Goal: Task Accomplishment & Management: Manage account settings

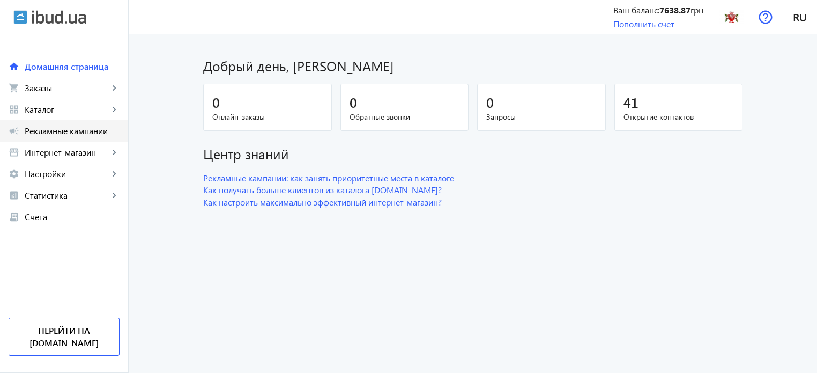
click at [84, 137] on link "campaign Рекламные кампании" at bounding box center [64, 130] width 128 height 21
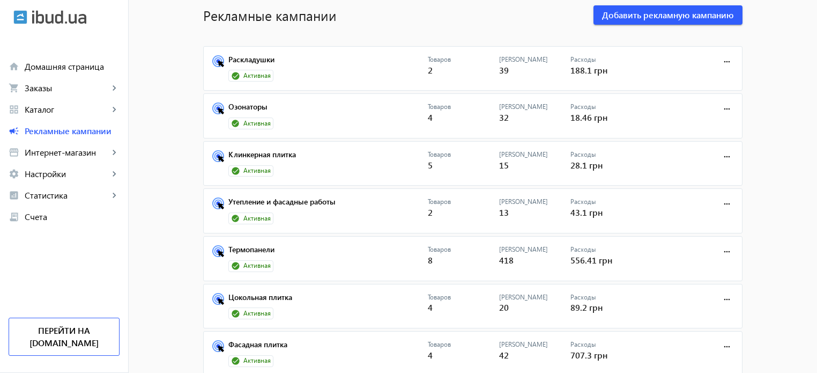
scroll to position [71, 0]
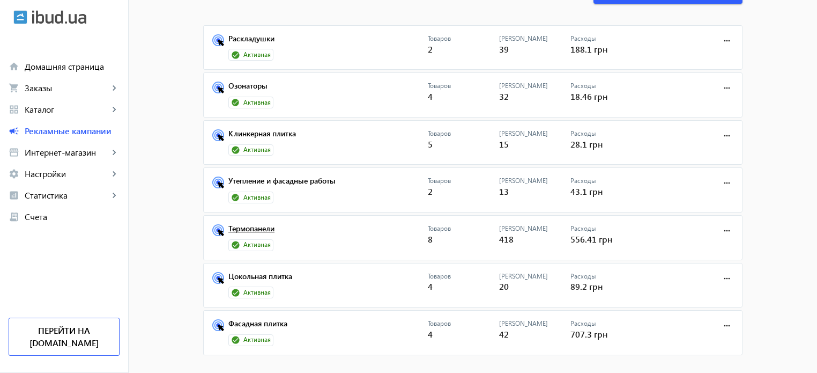
click at [270, 229] on link "Термопанели" at bounding box center [327, 231] width 199 height 15
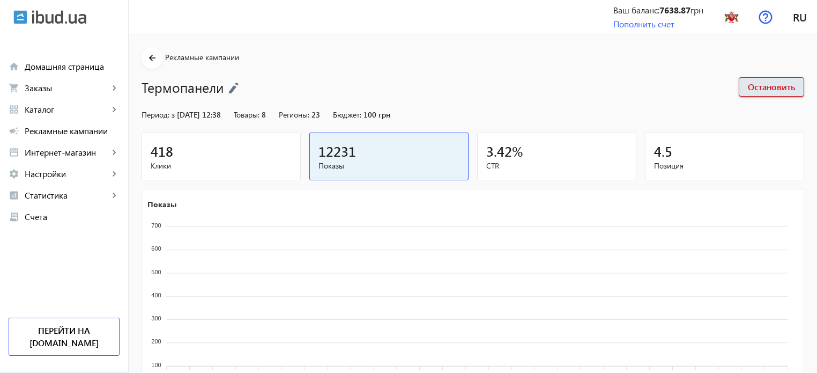
click at [242, 207] on icon "Показы 700 700 600 600 500 500 400 400 300 300 200 200 100 100 06.08 06.08 07.0…" at bounding box center [471, 292] width 659 height 188
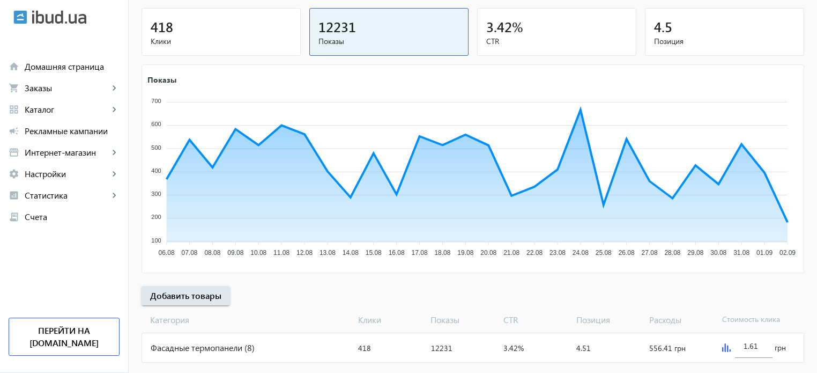
scroll to position [145, 0]
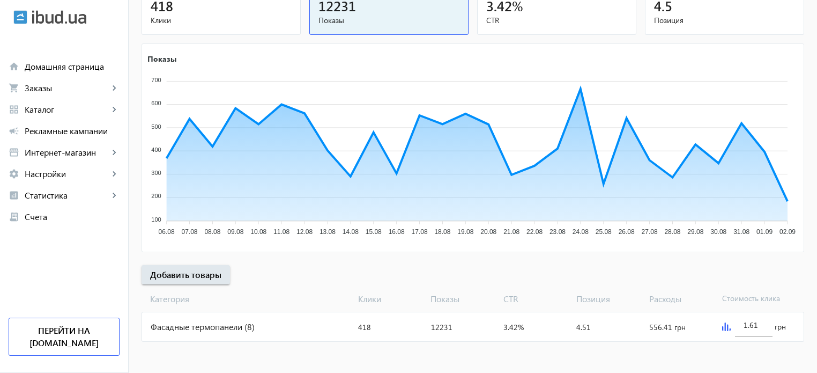
click at [229, 332] on div "Фасадные термопанели (8)" at bounding box center [248, 326] width 212 height 29
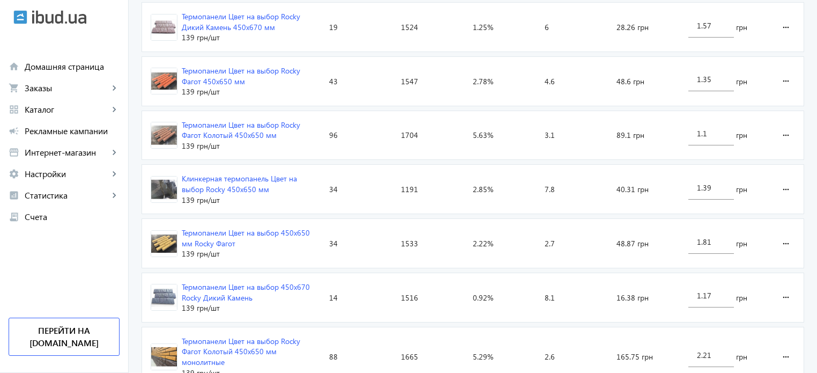
scroll to position [464, 0]
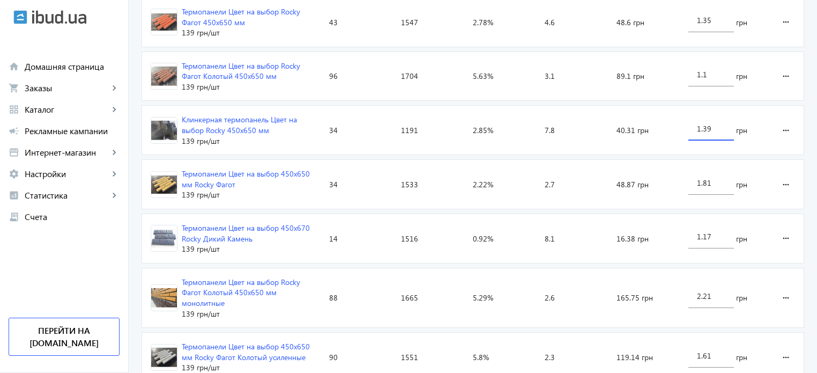
drag, startPoint x: 706, startPoint y: 126, endPoint x: 716, endPoint y: 126, distance: 10.2
click at [716, 126] on input "1.39" at bounding box center [711, 128] width 28 height 10
type input "1.31"
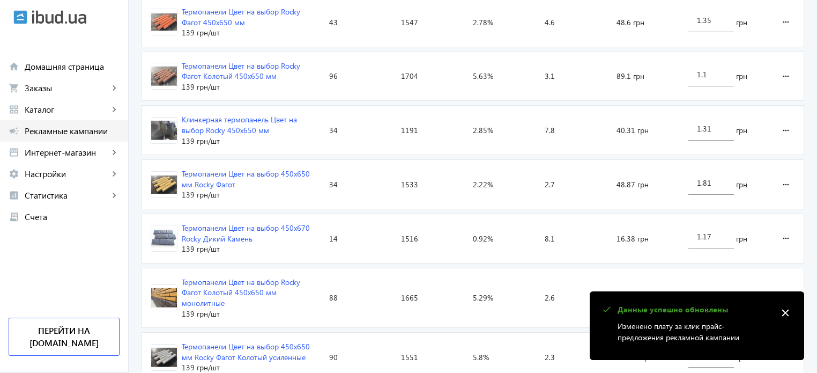
click at [94, 131] on span "Рекламные кампании" at bounding box center [72, 130] width 95 height 11
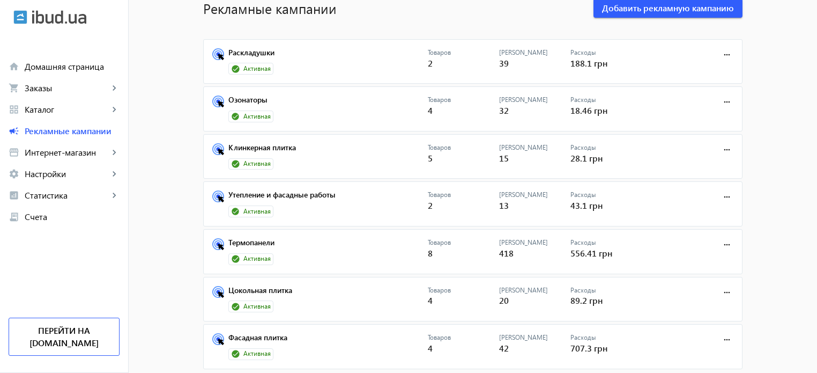
scroll to position [80, 0]
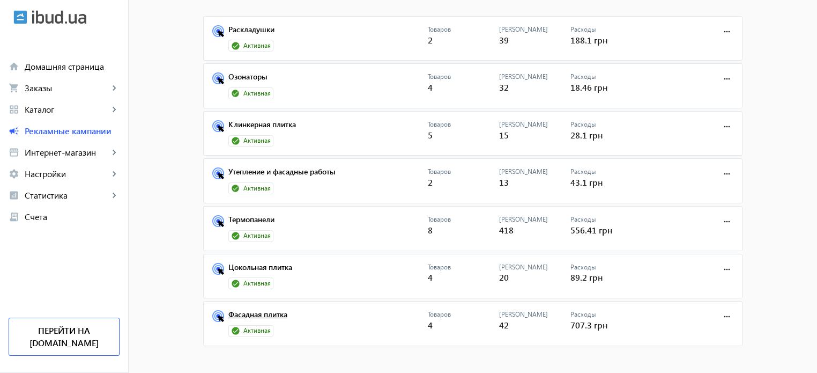
click at [277, 313] on link "Фасадная плитка" at bounding box center [327, 317] width 199 height 15
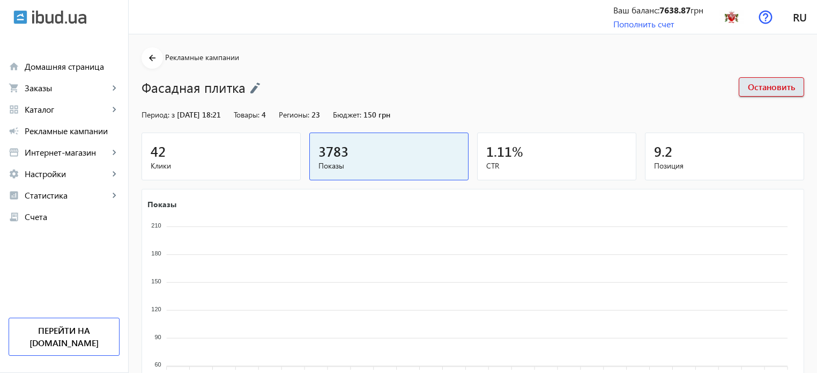
click at [257, 213] on icon "Показы 210 210 180 180 150 150 120 120 90 90 60 60 06.08 06.08 07.08 07.08 08.0…" at bounding box center [471, 292] width 659 height 188
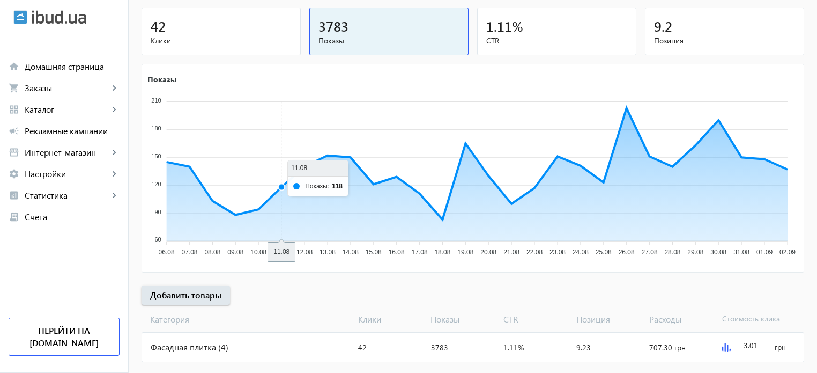
scroll to position [145, 0]
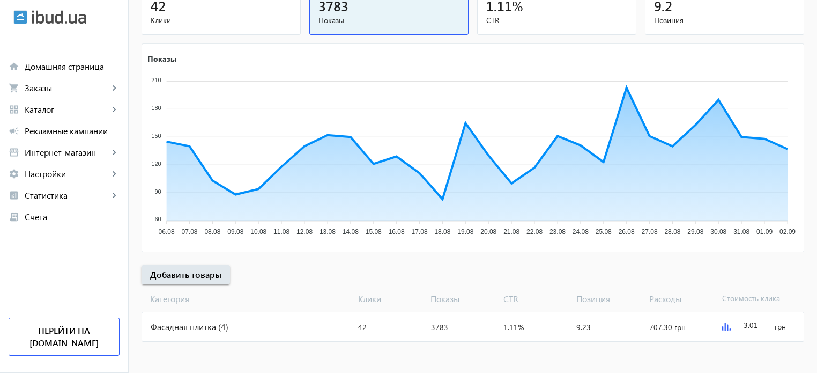
click at [239, 319] on div "Фасадная плитка (4)" at bounding box center [248, 326] width 212 height 29
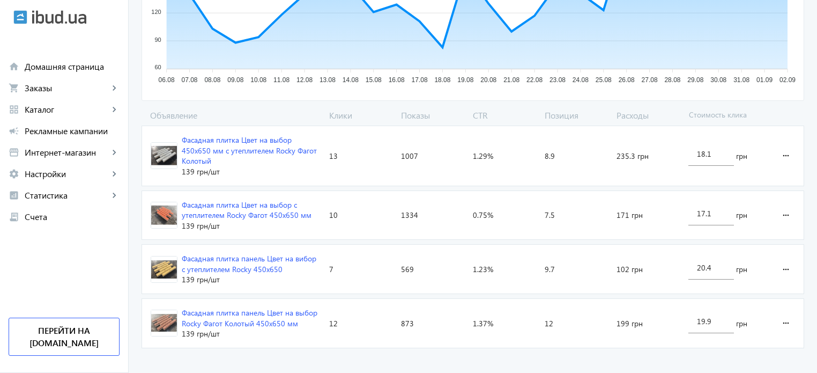
scroll to position [289, 0]
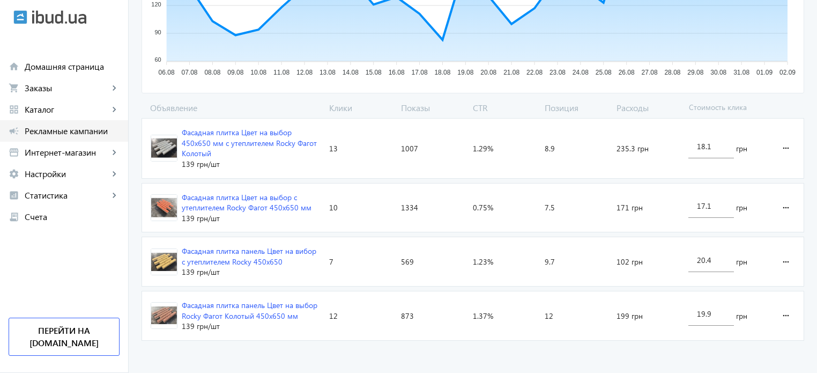
click at [90, 135] on span "Рекламные кампании" at bounding box center [72, 130] width 95 height 11
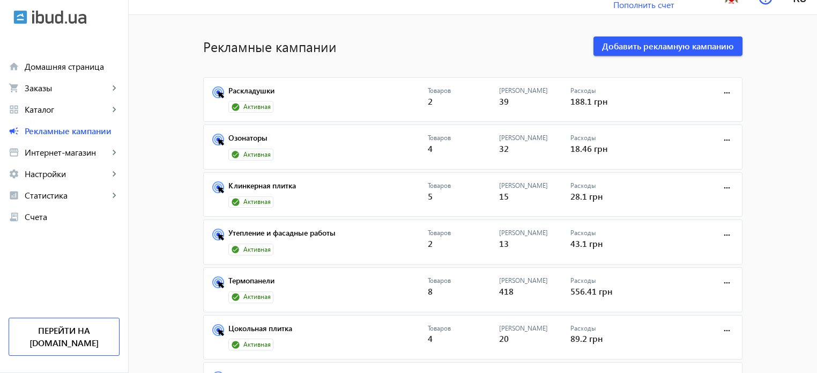
scroll to position [80, 0]
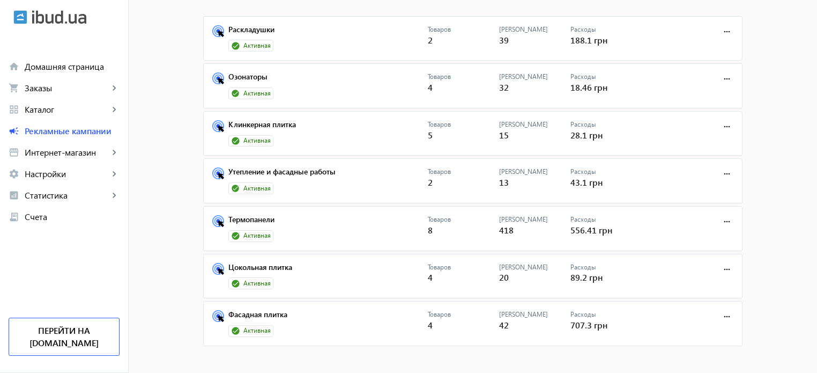
click at [272, 267] on link "Цокольная плитка" at bounding box center [327, 270] width 199 height 15
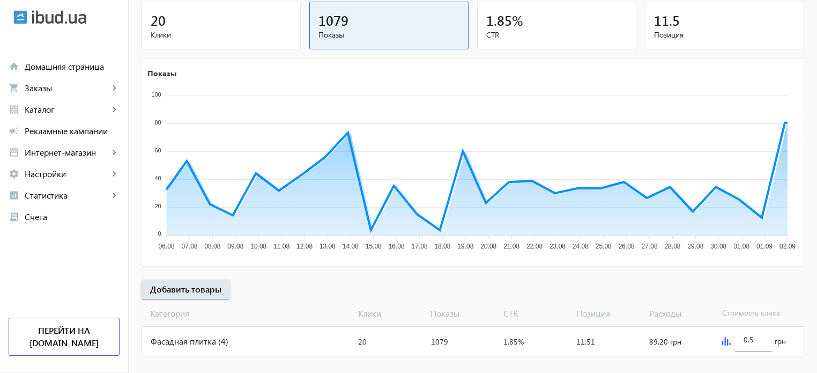
scroll to position [145, 0]
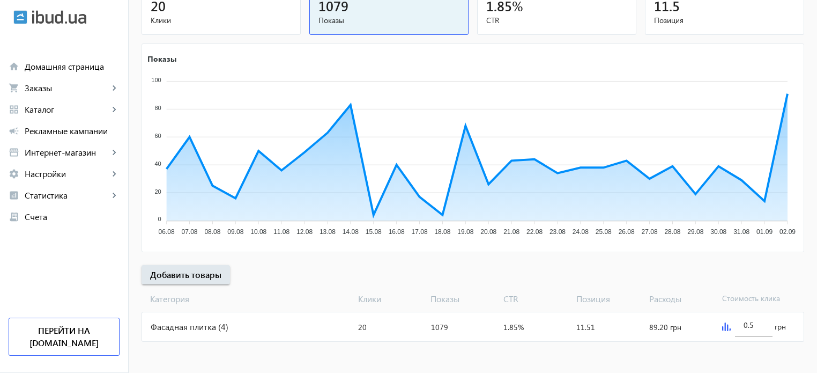
click at [268, 317] on div "Фасадная плитка (4)" at bounding box center [248, 326] width 212 height 29
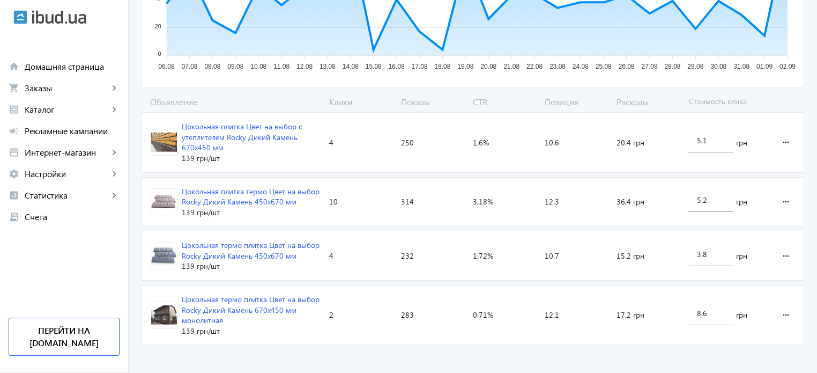
scroll to position [296, 0]
drag, startPoint x: 699, startPoint y: 254, endPoint x: 688, endPoint y: 252, distance: 10.9
click at [688, 252] on div "3.8" at bounding box center [711, 250] width 46 height 30
click at [703, 249] on input "4.8" at bounding box center [711, 253] width 28 height 10
type input "4.3"
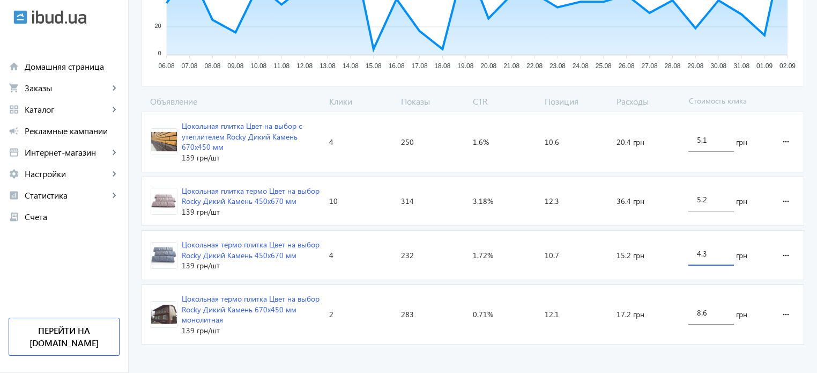
click at [689, 345] on loading-spinner "Объявление Клики Показы CTR Позиция Расходы Стоимость клика Цокольная плитка Цв…" at bounding box center [473, 222] width 663 height 254
click at [700, 311] on input "8.6" at bounding box center [711, 312] width 28 height 10
type input "5.6"
click at [689, 353] on advertising-catalog "arrow_back Каталоги рекламной кампании Фасадная плитка 20 Клики 1079 Показы 1.8…" at bounding box center [473, 58] width 688 height 640
drag, startPoint x: 699, startPoint y: 140, endPoint x: 694, endPoint y: 139, distance: 5.6
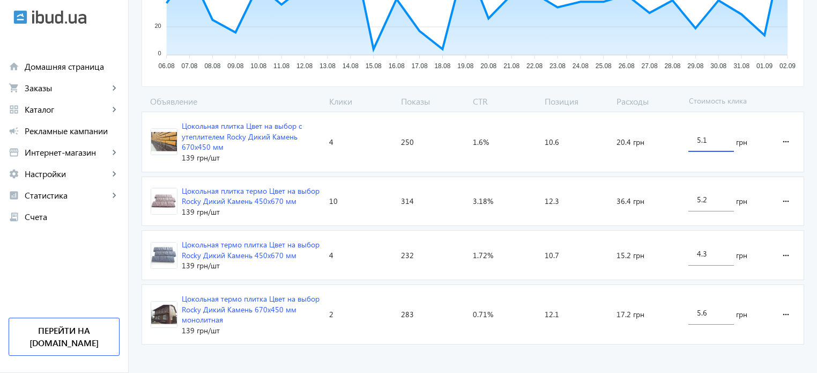
click at [694, 139] on div "5.1" at bounding box center [711, 137] width 46 height 30
click at [712, 141] on input "4.1" at bounding box center [711, 140] width 28 height 10
drag, startPoint x: 712, startPoint y: 140, endPoint x: 701, endPoint y: 137, distance: 11.7
click at [701, 137] on input "4.1" at bounding box center [711, 140] width 28 height 10
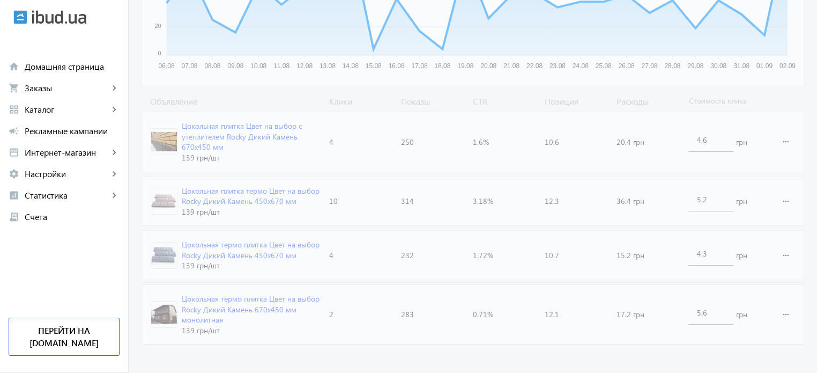
click at [780, 75] on div "arrow_back Каталоги рекламной кампании Фасадная плитка 20 Клики 1079 Показы 1.8…" at bounding box center [473, 49] width 688 height 597
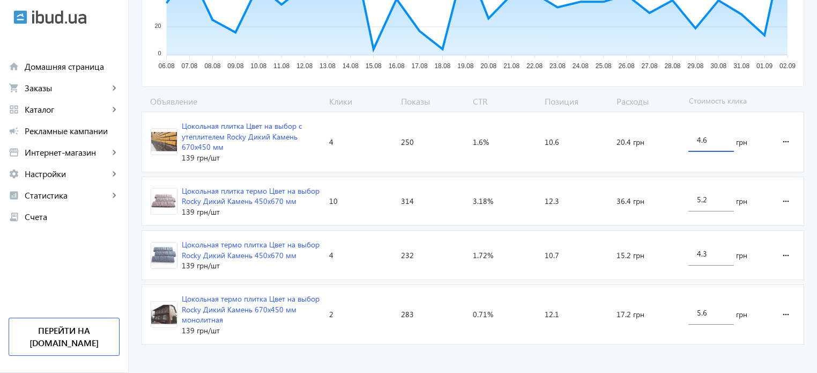
drag, startPoint x: 703, startPoint y: 141, endPoint x: 711, endPoint y: 143, distance: 7.8
click at [711, 143] on input "4.6" at bounding box center [711, 140] width 28 height 10
type input "4.1"
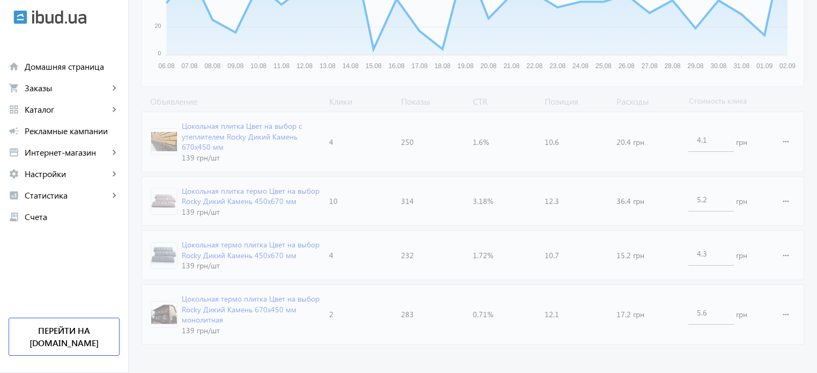
click at [807, 121] on div "arrow_back Каталоги рекламной кампании Фасадная плитка 20 Клики 1079 Показы 1.8…" at bounding box center [473, 49] width 688 height 597
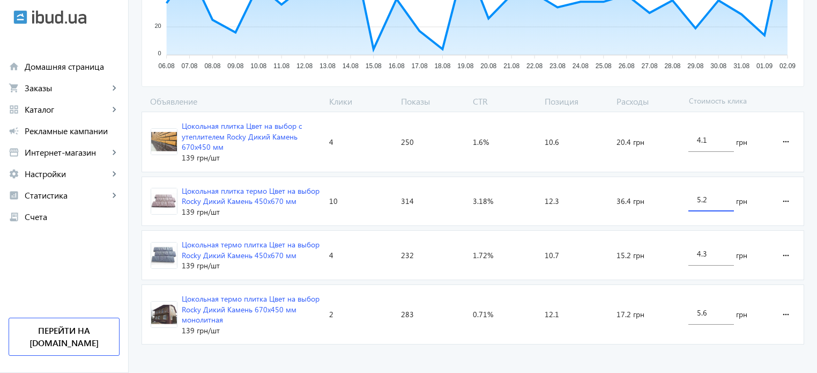
click at [697, 199] on input "5.2" at bounding box center [711, 199] width 28 height 10
drag, startPoint x: 720, startPoint y: 200, endPoint x: 714, endPoint y: 197, distance: 6.7
click at [714, 197] on input "4.2" at bounding box center [711, 199] width 28 height 10
click at [805, 169] on div "arrow_back Каталоги рекламной кампании Фасадная плитка 20 Клики 1079 Показы 1.8…" at bounding box center [473, 49] width 688 height 597
click at [702, 199] on input "4.4" at bounding box center [711, 199] width 28 height 10
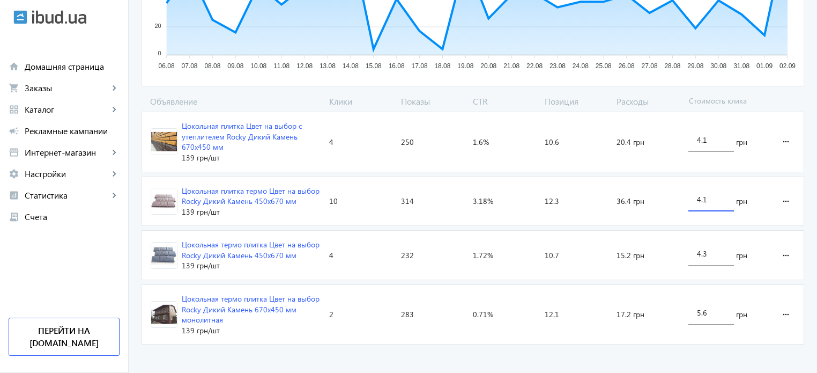
type input "4.1"
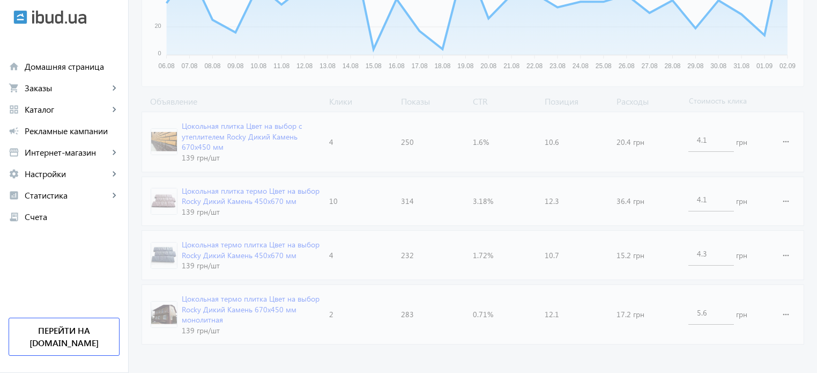
click at [809, 142] on div "arrow_back Каталоги рекламной кампании Фасадная плитка 20 Клики 1079 Показы 1.8…" at bounding box center [473, 49] width 688 height 597
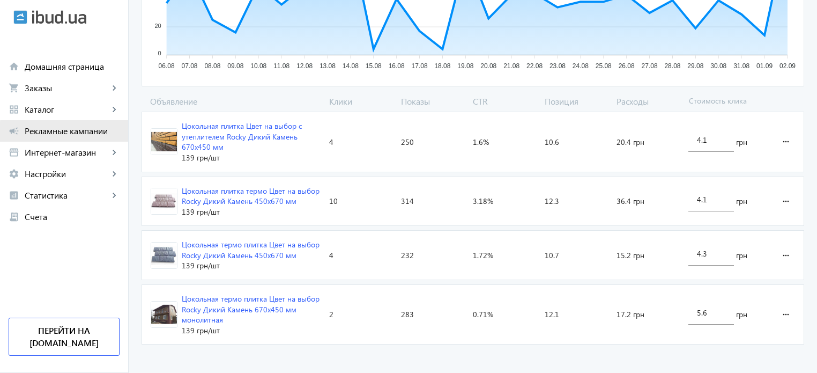
click at [98, 136] on span "Рекламные кампании" at bounding box center [72, 130] width 95 height 11
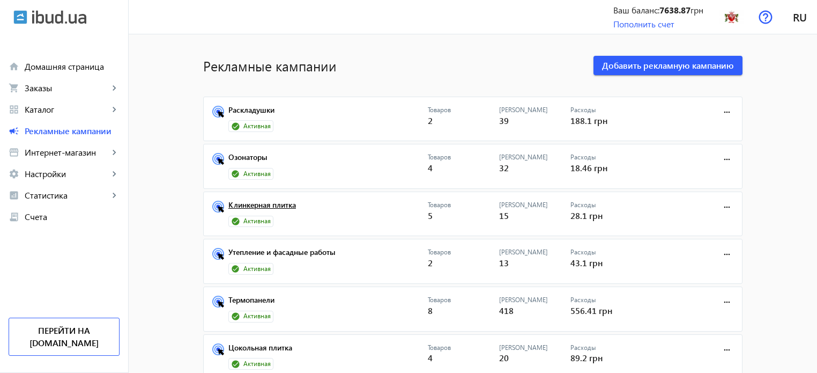
click at [269, 203] on link "Клинкерная плитка" at bounding box center [327, 207] width 199 height 15
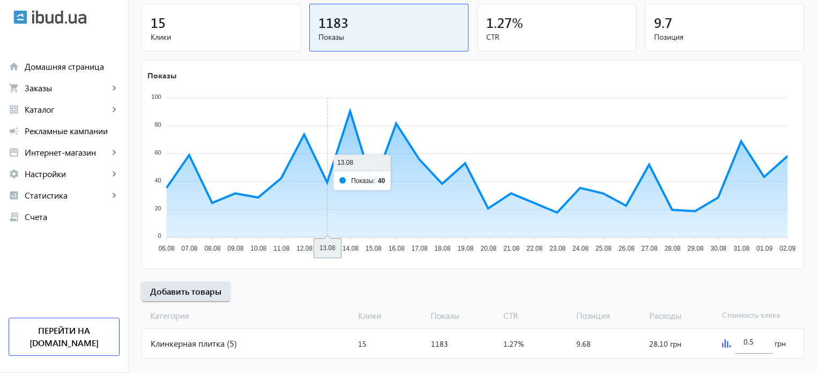
scroll to position [145, 0]
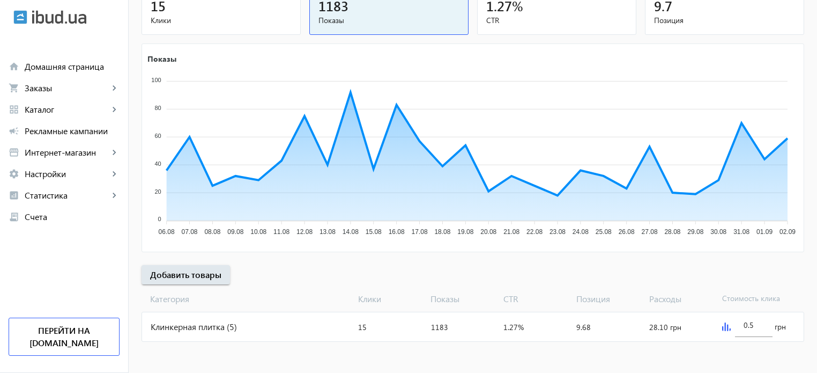
click at [270, 313] on div "Клинкерная плитка (5)" at bounding box center [248, 326] width 212 height 29
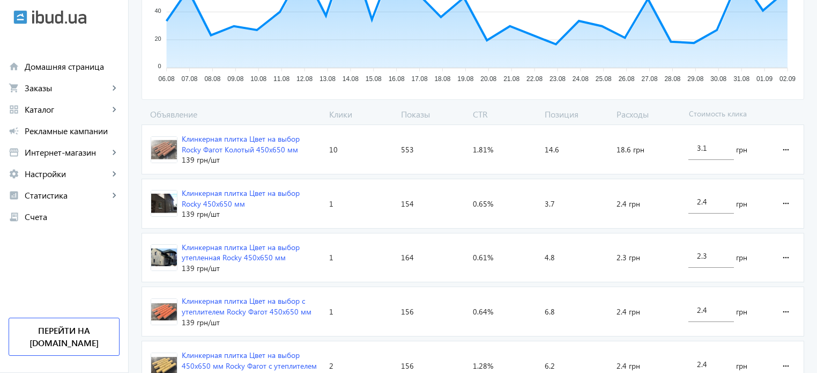
scroll to position [322, 0]
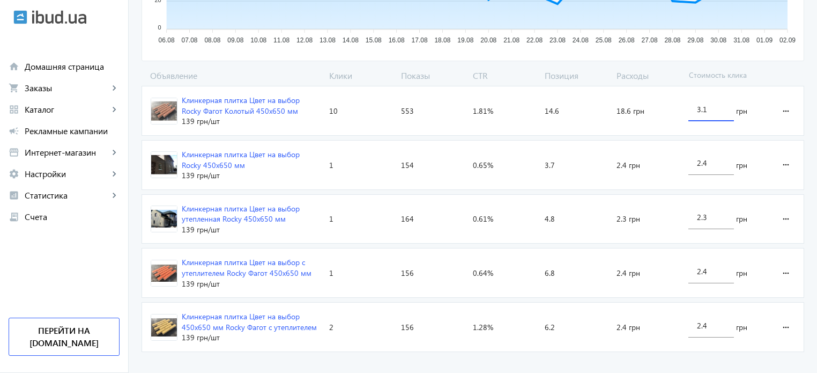
click at [698, 109] on input "3.1" at bounding box center [711, 109] width 28 height 10
click at [701, 109] on input "2.1" at bounding box center [711, 109] width 28 height 10
click at [812, 151] on div "arrow_back Каталоги рекламной кампании Клинкерная плитка 15 Клики 1183 Показы 1…" at bounding box center [473, 41] width 688 height 630
click at [702, 109] on input "2.7" at bounding box center [711, 109] width 28 height 10
click at [807, 146] on div "arrow_back Каталоги рекламной кампании Клинкерная плитка 15 Клики 1183 Показы 1…" at bounding box center [473, 41] width 688 height 630
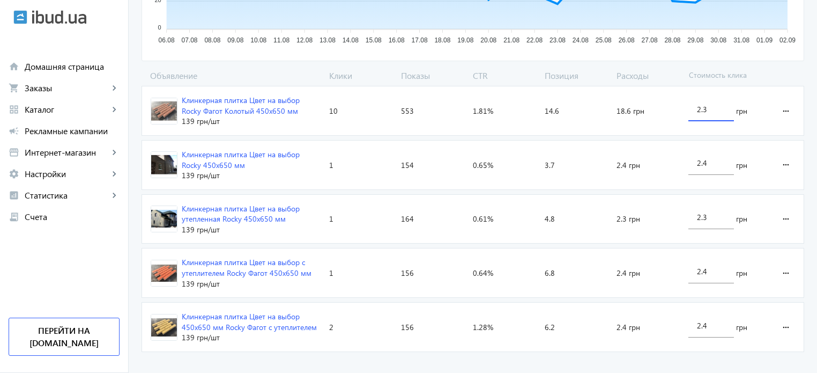
drag, startPoint x: 702, startPoint y: 111, endPoint x: 709, endPoint y: 112, distance: 7.0
click at [709, 112] on input "2.3" at bounding box center [711, 109] width 28 height 10
click at [813, 94] on div "arrow_back Каталоги рекламной кампании Клинкерная плитка 15 Клики 1183 Показы 1…" at bounding box center [473, 41] width 688 height 630
click at [694, 110] on div "2.1" at bounding box center [711, 106] width 46 height 30
click at [688, 105] on div "2.1" at bounding box center [711, 106] width 46 height 30
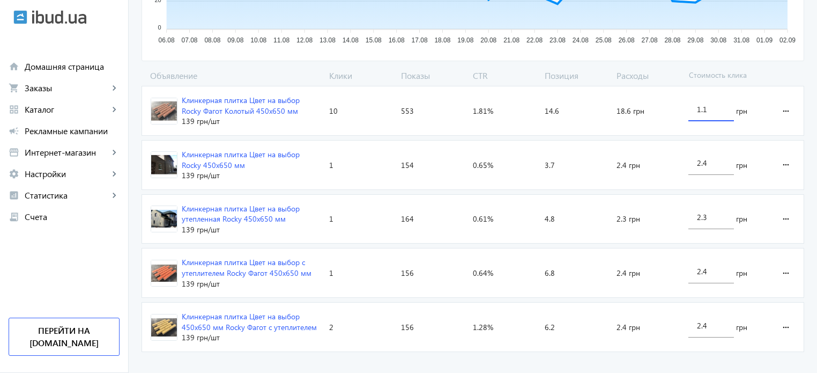
drag, startPoint x: 710, startPoint y: 109, endPoint x: 702, endPoint y: 108, distance: 8.1
click at [702, 108] on input "1.1" at bounding box center [711, 109] width 28 height 10
type input "1.9"
click at [806, 95] on div "arrow_back Каталоги рекламной кампании Клинкерная плитка 15 Клики 1183 Показы 1…" at bounding box center [473, 41] width 688 height 630
click at [84, 126] on span "Рекламные кампании" at bounding box center [72, 130] width 95 height 11
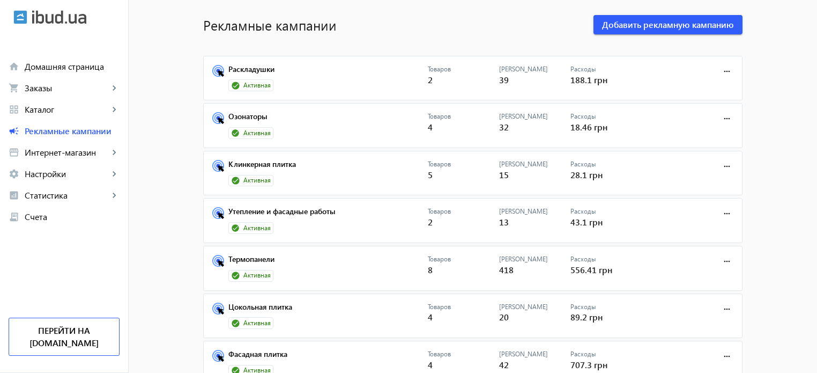
scroll to position [54, 0]
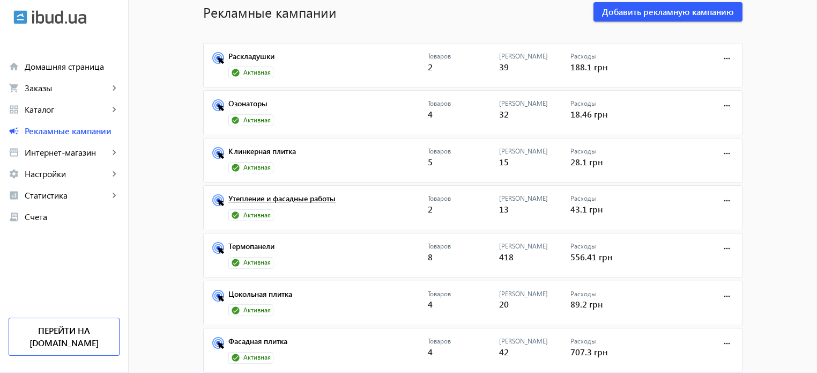
click at [264, 200] on link "Утепление и фасадные работы" at bounding box center [327, 201] width 199 height 15
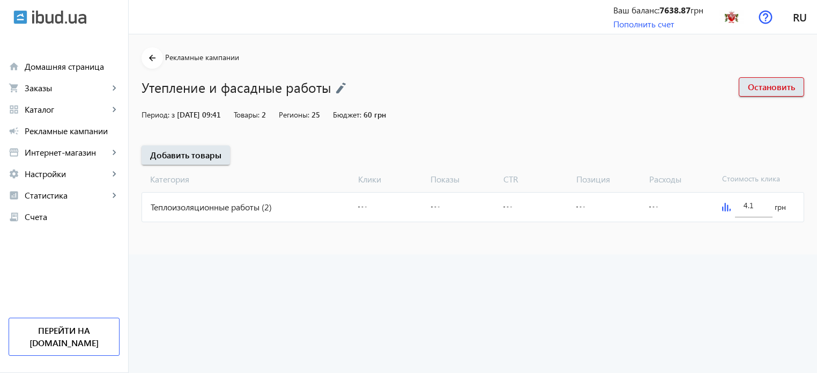
click at [255, 211] on div "Теплоизоляционные работы (2)" at bounding box center [248, 206] width 212 height 29
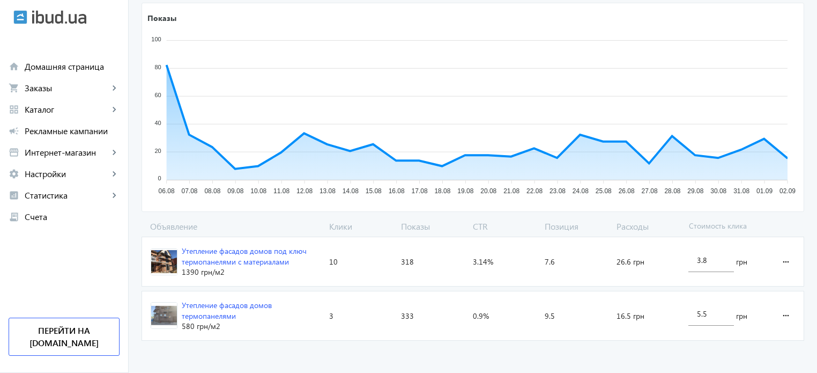
scroll to position [172, 0]
click at [701, 314] on input "5.5" at bounding box center [711, 313] width 28 height 10
click at [698, 312] on input "5.5" at bounding box center [711, 313] width 28 height 10
click at [703, 310] on input "6.5" at bounding box center [711, 313] width 28 height 10
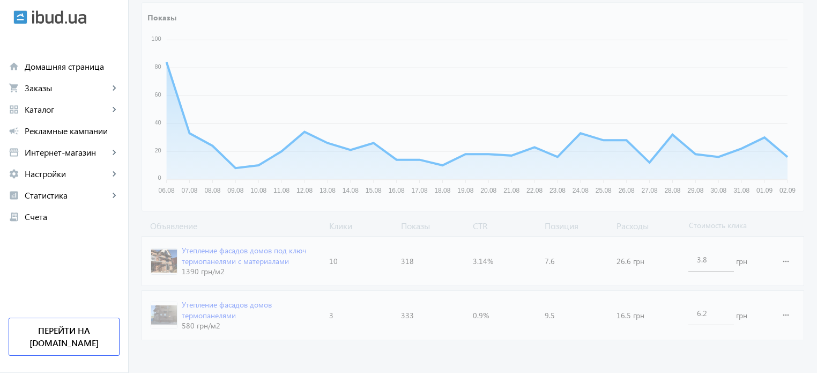
click at [695, 343] on loading-spinner "Объявление Клики Показы CTR Позиция Расходы Стоимость клика Утепление фасадов д…" at bounding box center [473, 282] width 663 height 124
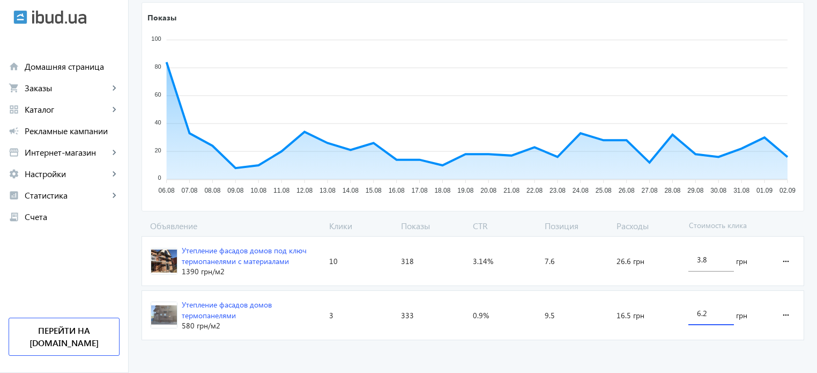
drag, startPoint x: 702, startPoint y: 313, endPoint x: 711, endPoint y: 313, distance: 9.6
click at [711, 313] on input "6.2" at bounding box center [711, 313] width 28 height 10
type input "6.8"
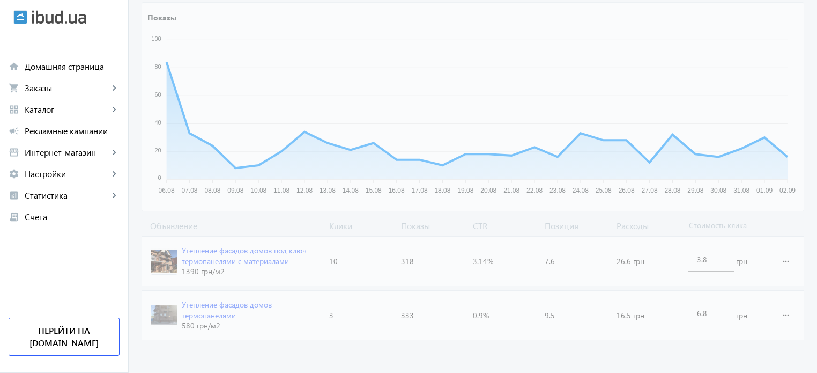
click at [686, 342] on loading-spinner "Объявление Клики Показы CTR Позиция Расходы Стоимость клика Утепление фасадов д…" at bounding box center [473, 282] width 663 height 124
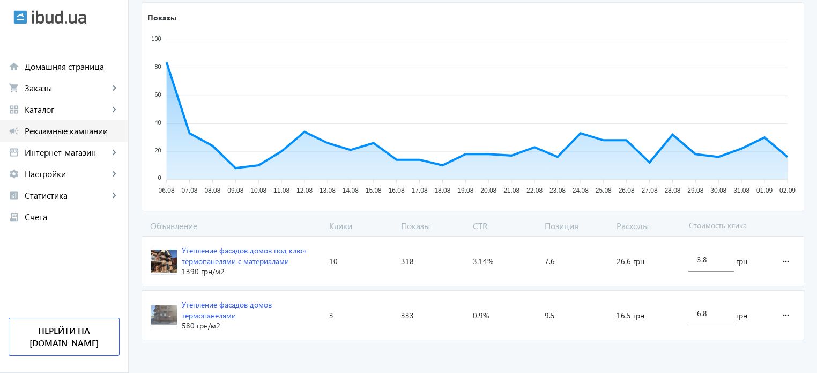
click at [71, 130] on span "Рекламные кампании" at bounding box center [72, 130] width 95 height 11
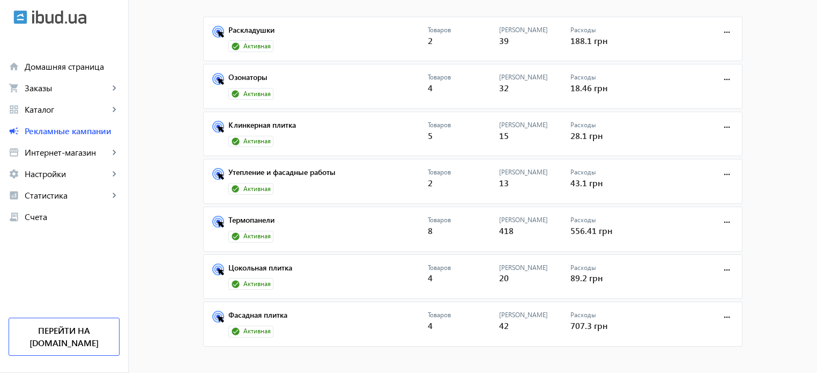
scroll to position [80, 0]
click at [278, 314] on link "Фасадная плитка" at bounding box center [327, 317] width 199 height 15
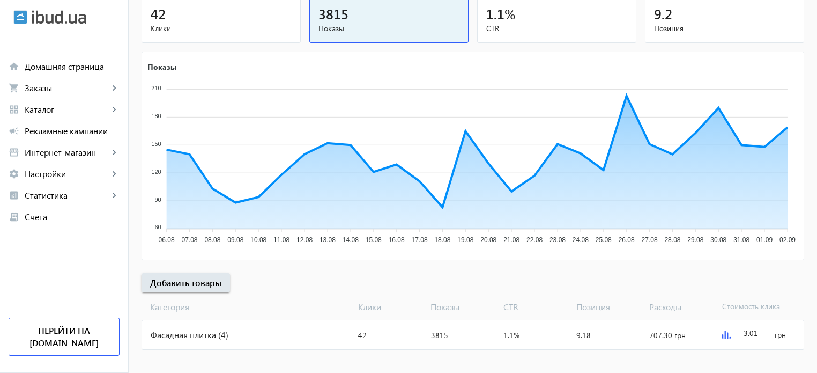
scroll to position [145, 0]
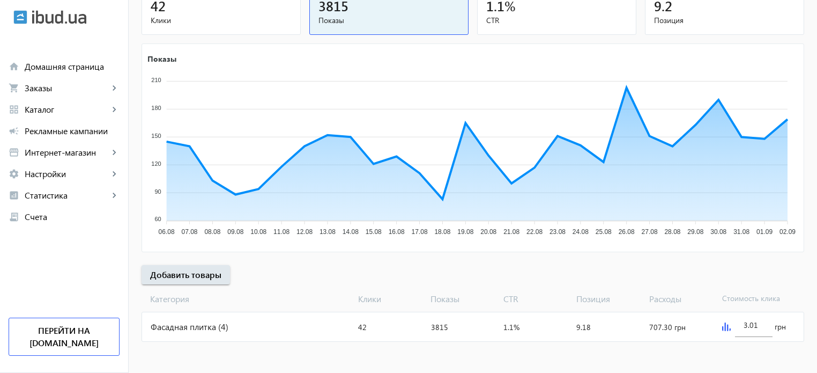
click at [227, 325] on div "Фасадная плитка (4)" at bounding box center [248, 326] width 212 height 29
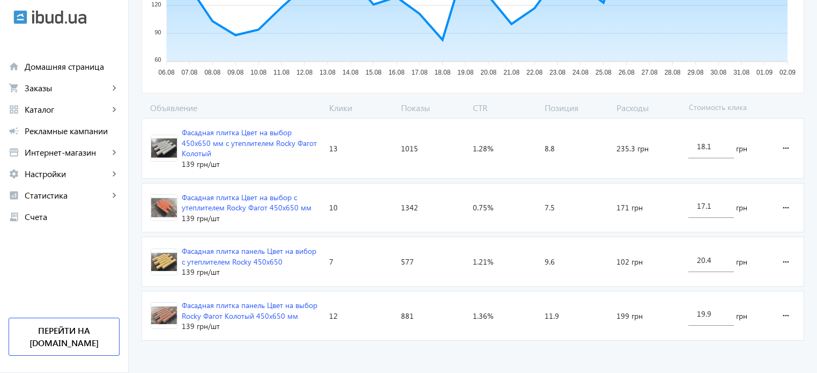
scroll to position [289, 0]
click at [702, 205] on input "17.1" at bounding box center [711, 205] width 28 height 10
click at [661, 360] on advertising-catalog "arrow_back Каталоги рекламной кампании Фасадная плитка 42 Клики 3815 Показы 1.1…" at bounding box center [473, 60] width 688 height 630
click at [700, 204] on input "14.1" at bounding box center [711, 205] width 28 height 10
click at [731, 364] on advertising-catalog "arrow_back Каталоги рекламной кампании Фасадная плитка 42 Клики 3815 Показы 1.1…" at bounding box center [473, 60] width 688 height 630
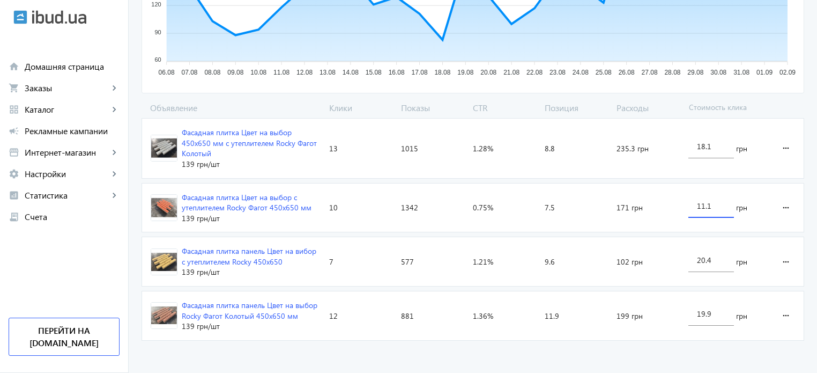
drag, startPoint x: 702, startPoint y: 204, endPoint x: 695, endPoint y: 201, distance: 8.2
click at [695, 201] on div "11.1" at bounding box center [711, 203] width 46 height 30
type input "9.1"
click at [659, 353] on advertising-catalog "arrow_back Каталоги рекламной кампании Фасадная плитка 42 Клики 3815 Показы 1.1…" at bounding box center [473, 60] width 688 height 630
drag, startPoint x: 703, startPoint y: 260, endPoint x: 682, endPoint y: 255, distance: 21.5
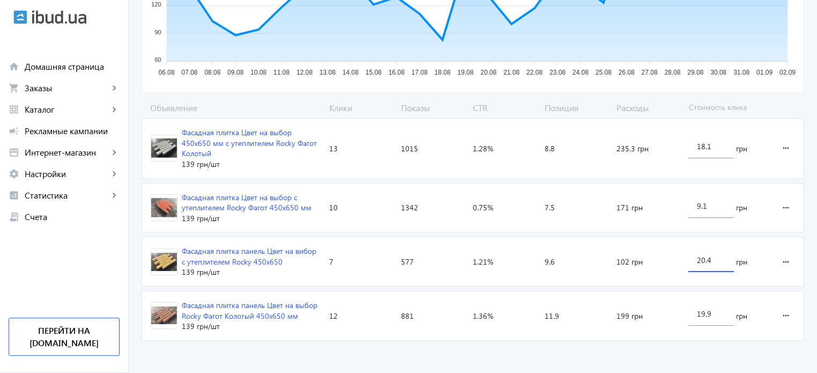
click at [682, 255] on section "Фасадная плитка панель Цвет на вибор с утеплителем Rocky 450х650 139 грн /шт Кл…" at bounding box center [473, 261] width 663 height 50
type input "1.4"
click at [678, 337] on loading-spinner "Объявление Клики Показы CTR Позиция Расходы Стоимость клика Фасадная плитка Цве…" at bounding box center [473, 223] width 663 height 243
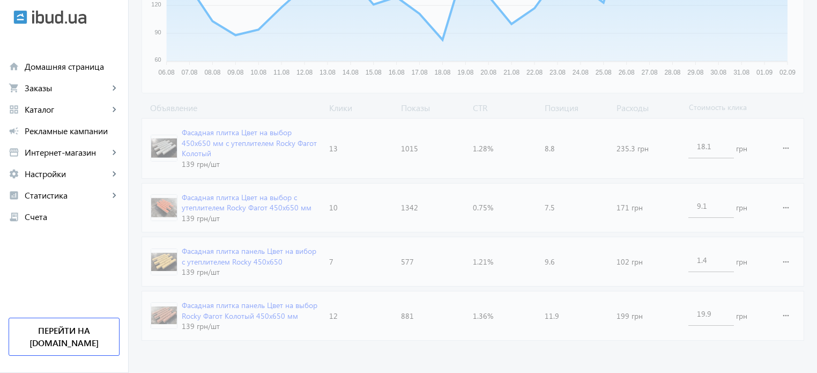
click at [703, 254] on div at bounding box center [473, 60] width 688 height 630
click at [702, 259] on div at bounding box center [473, 60] width 688 height 630
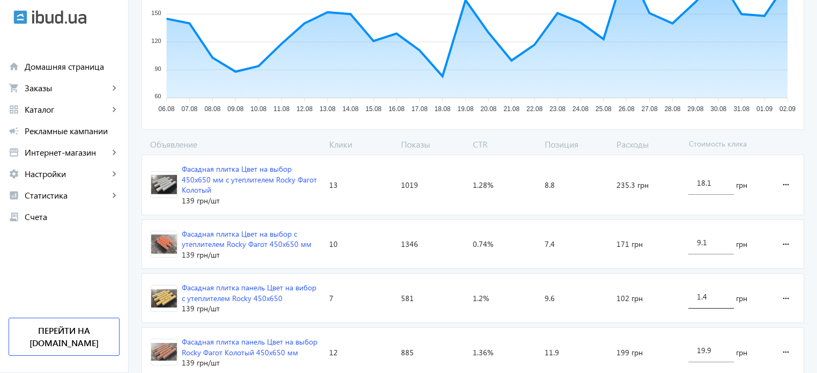
scroll to position [268, 0]
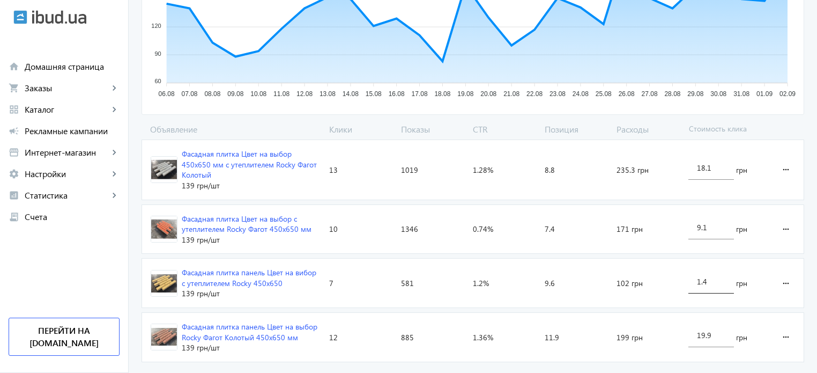
click at [698, 280] on input "1.4" at bounding box center [711, 281] width 28 height 10
type input "10.4"
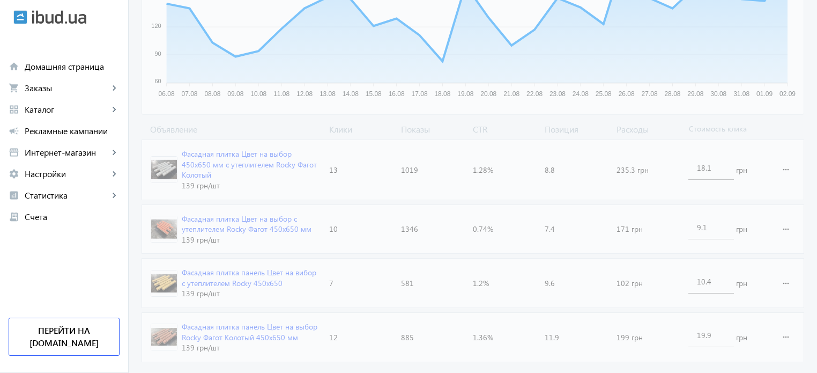
click at [674, 362] on loading-spinner "Объявление Клики Показы CTR Позиция Расходы Стоимость клика Фасадная плитка Цве…" at bounding box center [473, 244] width 663 height 243
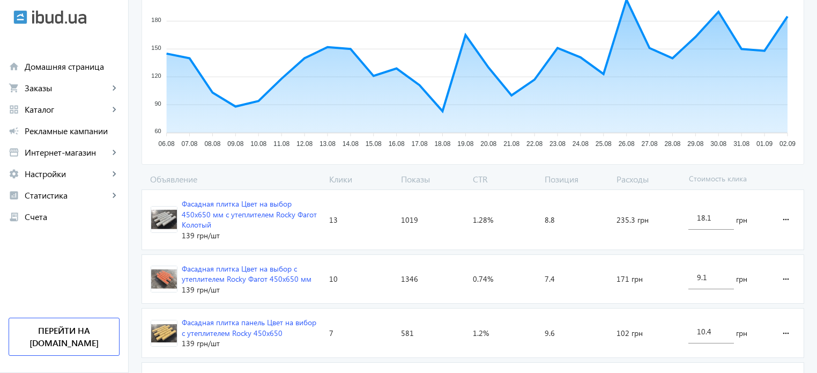
scroll to position [289, 0]
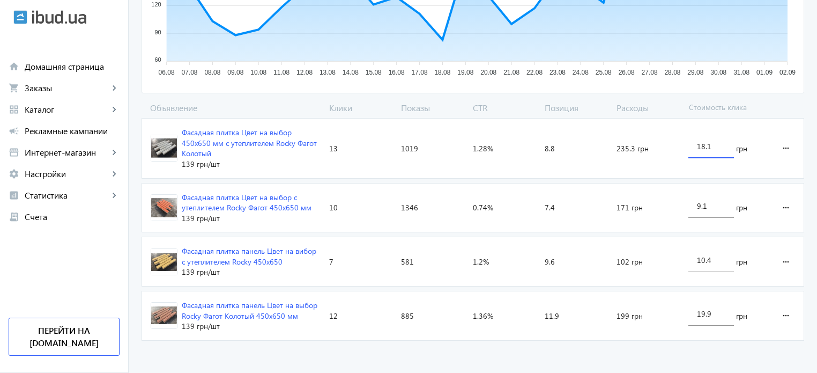
drag, startPoint x: 702, startPoint y: 147, endPoint x: 695, endPoint y: 146, distance: 7.2
click at [695, 146] on div "18.1" at bounding box center [711, 143] width 46 height 30
type input "9.1"
click at [707, 310] on loading-spinner "Объявление Клики Показы CTR Позиция Расходы Стоимость клика Фасадная плитка Цве…" at bounding box center [473, 223] width 663 height 243
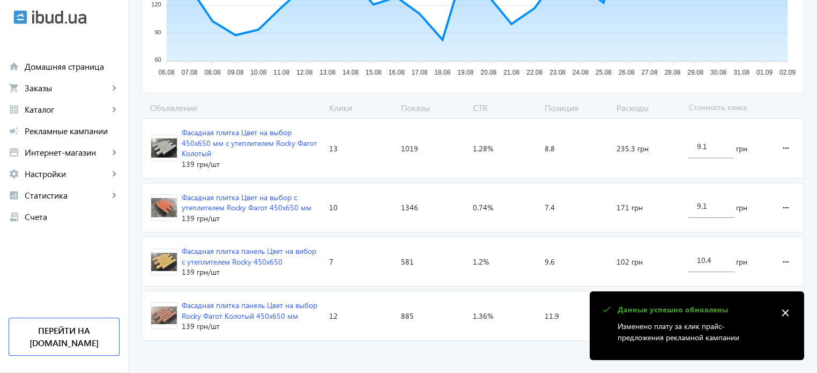
click at [787, 313] on mat-icon "close" at bounding box center [785, 312] width 16 height 16
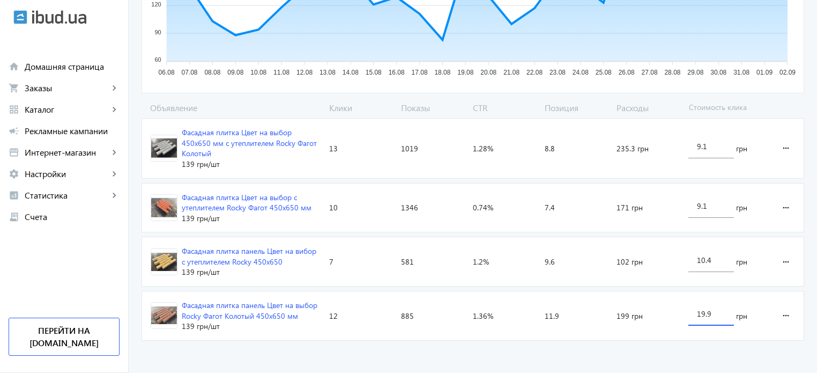
drag, startPoint x: 704, startPoint y: 310, endPoint x: 686, endPoint y: 307, distance: 19.0
click at [686, 307] on div "19.9 грн" at bounding box center [726, 315] width 85 height 49
type input "9.9"
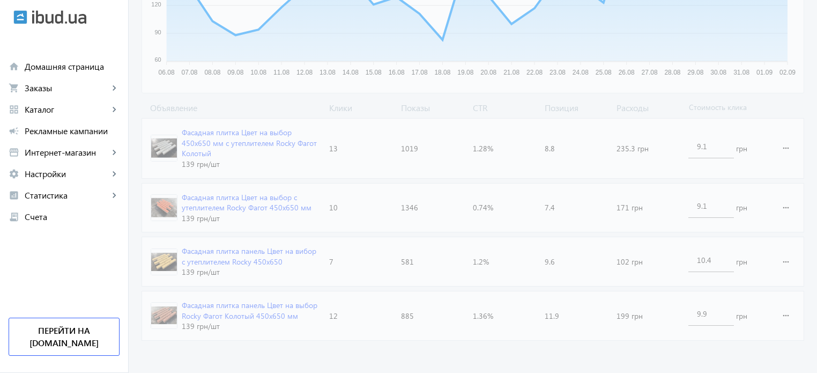
click at [697, 353] on advertising-catalog "arrow_back Каталоги рекламной кампании Фасадная плитка 42 Клики 3831 Показы 1.1…" at bounding box center [473, 60] width 688 height 630
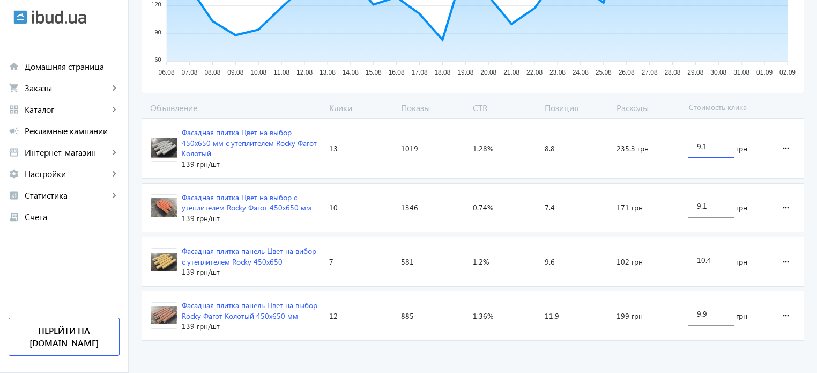
click at [698, 146] on input "9.1" at bounding box center [711, 146] width 28 height 10
type input "10.1"
click at [589, 359] on advertising-catalog "arrow_back Каталоги рекламной кампании Фасадная плитка 42 Клики 3831 Показы 1.1…" at bounding box center [473, 60] width 688 height 630
drag, startPoint x: 699, startPoint y: 207, endPoint x: 673, endPoint y: 199, distance: 27.0
click at [673, 199] on section "Фасадная плитка Цвет на выбор с утеплителем Rocky Фагот 450х650 мм 139 грн /шт …" at bounding box center [473, 208] width 663 height 50
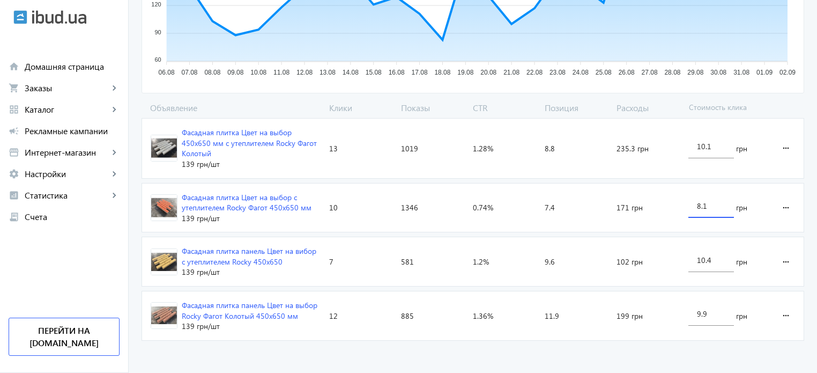
type input "8.1"
click at [601, 362] on advertising-catalog "arrow_back Каталоги рекламной кампании Фасадная плитка 42 Клики 3831 Показы 1.1…" at bounding box center [473, 60] width 688 height 630
drag, startPoint x: 702, startPoint y: 261, endPoint x: 673, endPoint y: 254, distance: 29.8
click at [673, 254] on section "Фасадная плитка панель Цвет на вибор с утеплителем Rocky 450х650 139 грн /шт Кл…" at bounding box center [473, 261] width 663 height 50
type input "9.4"
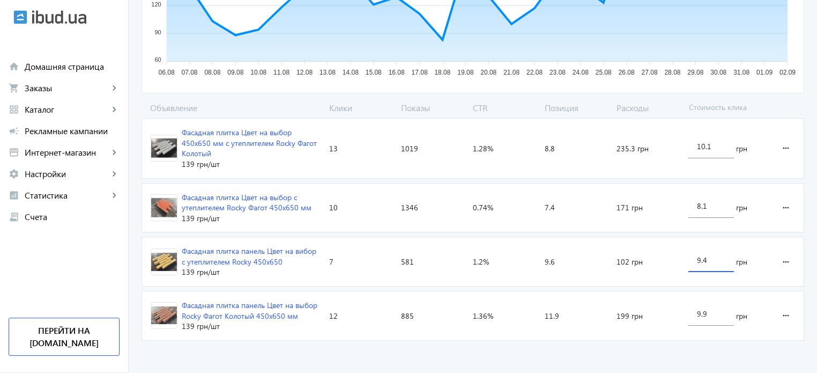
click at [665, 358] on advertising-catalog "arrow_back Каталоги рекламной кампании Фасадная плитка 42 Клики 3831 Показы 1.1…" at bounding box center [473, 60] width 688 height 630
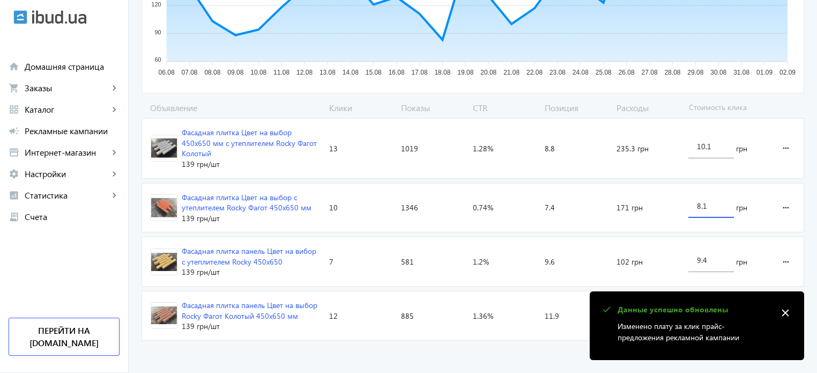
click at [700, 207] on input "8.1" at bounding box center [711, 205] width 28 height 10
type input "7.1"
click at [555, 338] on loading-spinner "Объявление Клики Показы CTR Позиция Расходы Стоимость клика Фасадная плитка Цве…" at bounding box center [473, 223] width 663 height 243
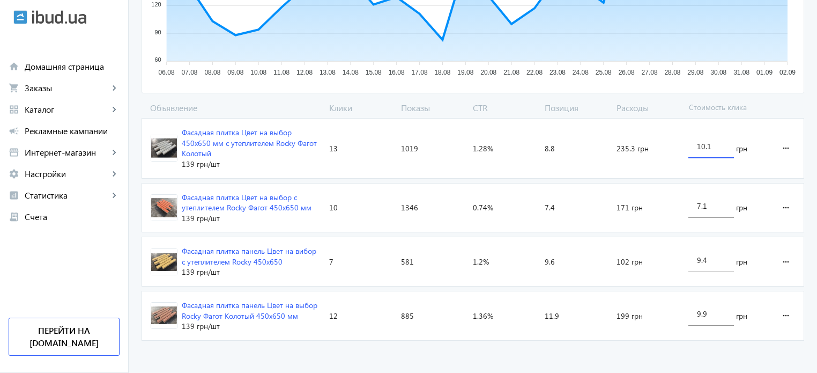
click at [701, 142] on input "10.1" at bounding box center [711, 146] width 28 height 10
type input "11.1"
click at [622, 365] on advertising-catalog "arrow_back Каталоги рекламной кампании Фасадная плитка 42 Клики 3831 Показы 1.1…" at bounding box center [473, 60] width 688 height 630
click at [699, 206] on input "7.1" at bounding box center [711, 205] width 28 height 10
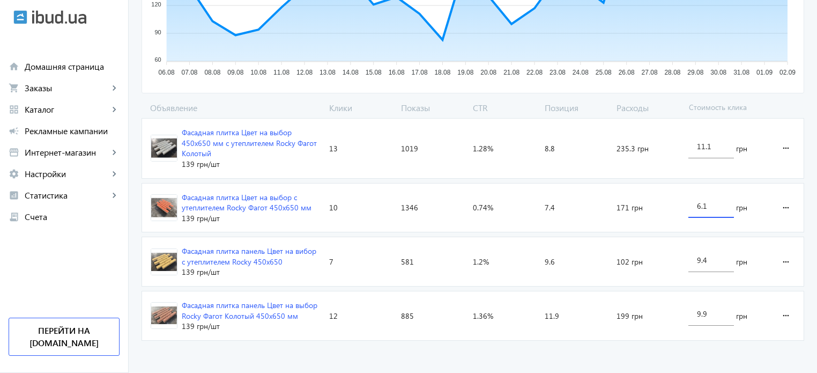
click at [660, 330] on loading-spinner "Объявление Клики Показы CTR Позиция Расходы Стоимость клика Фасадная плитка Цве…" at bounding box center [473, 223] width 663 height 243
click at [694, 207] on div "6.1" at bounding box center [711, 203] width 46 height 30
type input "5.1"
click at [568, 351] on advertising-catalog "arrow_back Каталоги рекламной кампании Фасадная плитка 42 Клики 3831 Показы 1.1…" at bounding box center [473, 60] width 688 height 630
click at [698, 256] on input "9.4" at bounding box center [711, 260] width 28 height 10
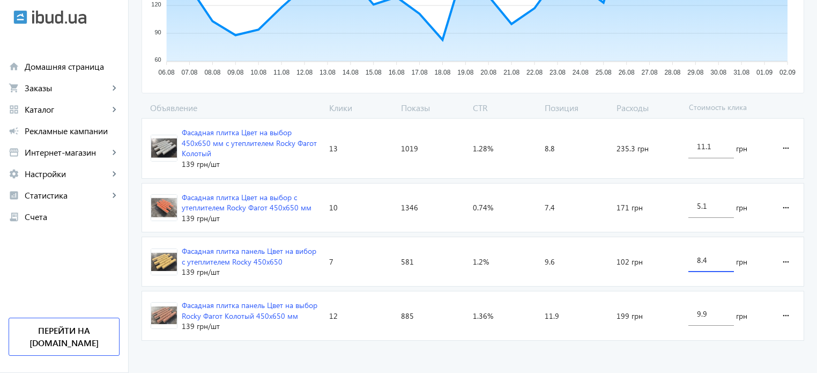
type input "8.4"
click at [633, 362] on advertising-catalog "arrow_back Каталоги рекламной кампании Фасадная плитка 42 Клики 3831 Показы 1.1…" at bounding box center [473, 60] width 688 height 630
click at [697, 203] on input "5.1" at bounding box center [711, 205] width 28 height 10
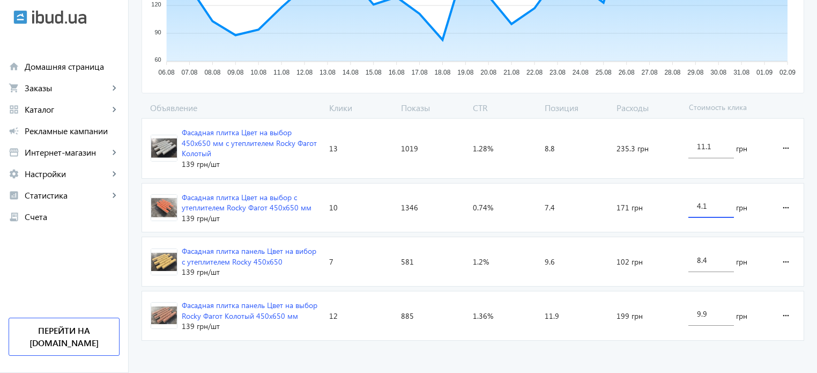
click at [701, 205] on input "4.1" at bounding box center [711, 205] width 28 height 10
type input "4.5"
click at [669, 353] on advertising-catalog "arrow_back Каталоги рекламной кампании Фасадная плитка 42 Клики 3831 Показы 1.1…" at bounding box center [473, 60] width 688 height 630
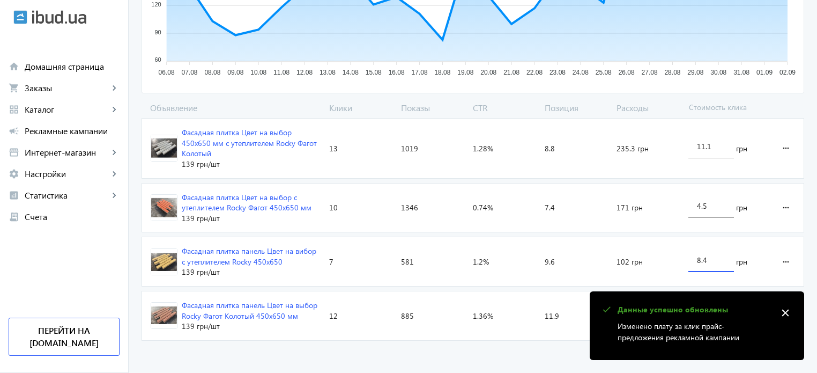
click at [694, 254] on div "8.4" at bounding box center [711, 257] width 46 height 30
type input "7.4"
click at [566, 356] on advertising-catalog "arrow_back Каталоги рекламной кампании Фасадная плитка 42 Клики 3831 Показы 1.1…" at bounding box center [473, 60] width 688 height 630
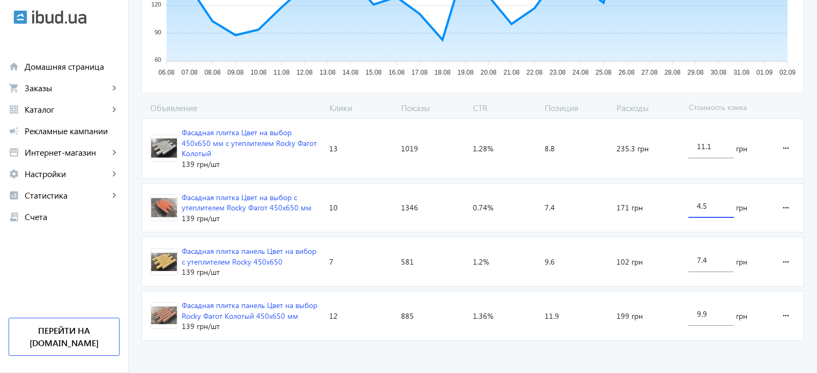
drag, startPoint x: 702, startPoint y: 206, endPoint x: 708, endPoint y: 206, distance: 5.9
click at [708, 206] on input "4.5" at bounding box center [711, 205] width 28 height 10
type input "4.1"
click at [637, 349] on advertising-catalog "arrow_back Каталоги рекламной кампании Фасадная плитка 42 Клики 3831 Показы 1.1…" at bounding box center [473, 60] width 688 height 630
click at [704, 150] on div "11.1" at bounding box center [711, 143] width 28 height 30
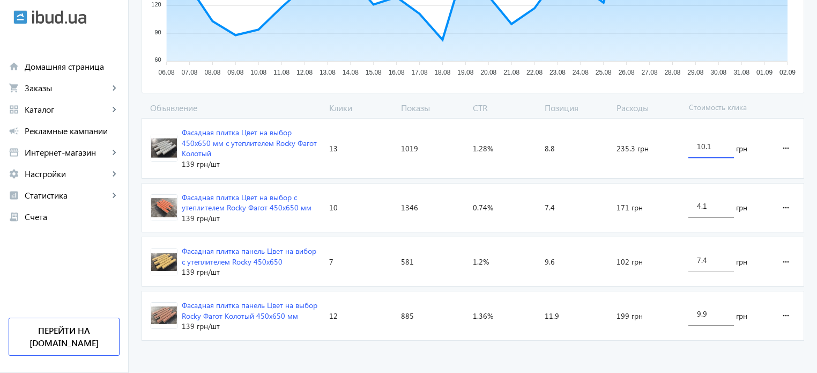
type input "10.1"
click at [610, 372] on advertising-catalog "arrow_back Каталоги рекламной кампании Фасадная плитка 42 Клики 3831 Показы 1.1…" at bounding box center [473, 60] width 688 height 630
click at [694, 306] on div "9.9" at bounding box center [711, 310] width 46 height 30
type input "8.9"
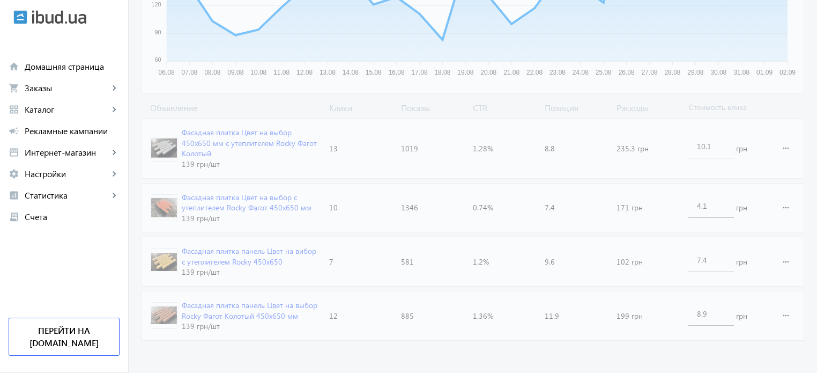
click at [657, 350] on advertising-catalog "arrow_back Каталоги рекламной кампании Фасадная плитка 42 Клики 3831 Показы 1.1…" at bounding box center [473, 60] width 688 height 630
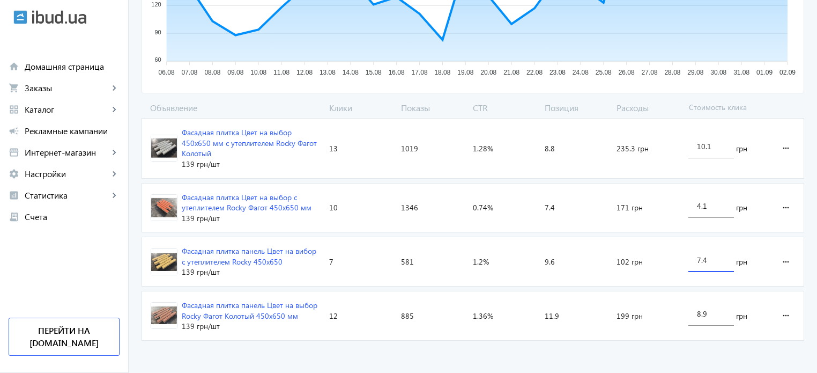
drag, startPoint x: 698, startPoint y: 259, endPoint x: 692, endPoint y: 257, distance: 7.3
click at [692, 257] on div "7.4" at bounding box center [711, 257] width 46 height 30
type input "6.4"
click at [525, 350] on advertising-catalog "arrow_back Каталоги рекламной кампании Фасадная плитка 42 Клики 3831 Показы 1.1…" at bounding box center [473, 60] width 688 height 630
drag, startPoint x: 698, startPoint y: 207, endPoint x: 690, endPoint y: 207, distance: 7.5
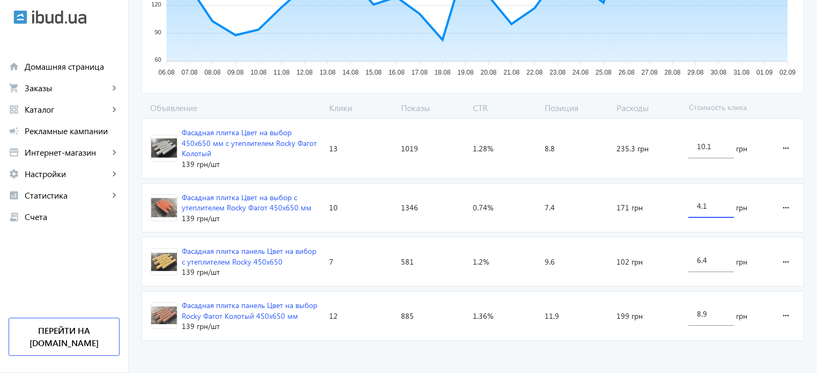
click at [690, 207] on div "4.1" at bounding box center [711, 203] width 46 height 30
click at [707, 207] on input "3.1" at bounding box center [711, 205] width 28 height 10
type input "3.6"
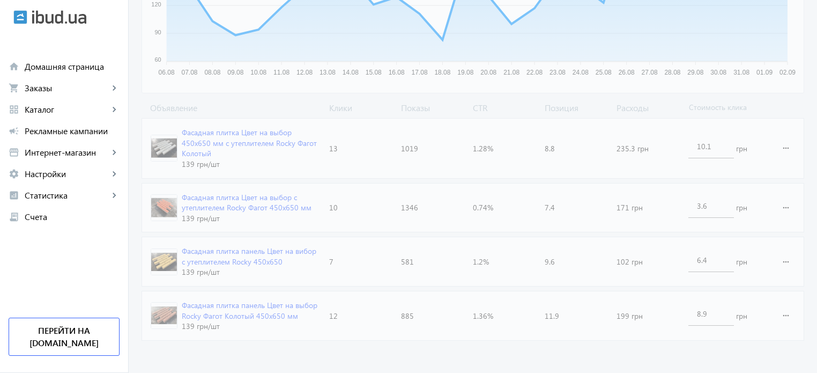
click at [607, 351] on advertising-catalog "arrow_back Каталоги рекламной кампании Фасадная плитка 42 Клики 3831 Показы 1.1…" at bounding box center [473, 60] width 688 height 630
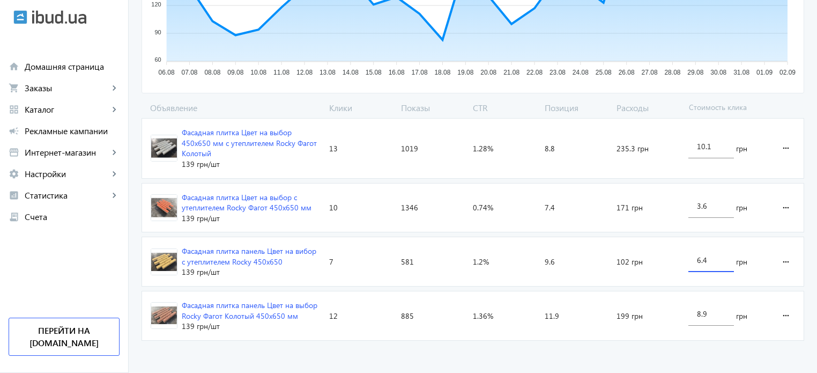
click at [701, 259] on input "6.4" at bounding box center [711, 260] width 28 height 10
type input "6.9"
click at [651, 351] on advertising-catalog "arrow_back Каталоги рекламной кампании Фасадная плитка 42 Клики 3831 Показы 1.1…" at bounding box center [473, 60] width 688 height 630
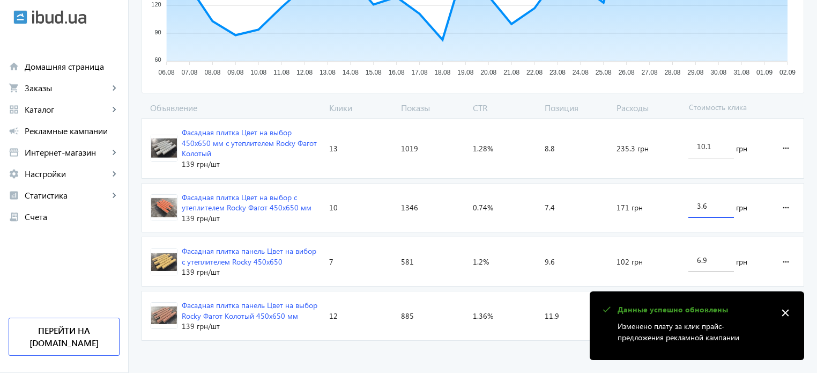
click at [703, 203] on input "3.6" at bounding box center [711, 205] width 28 height 10
type input "3.9"
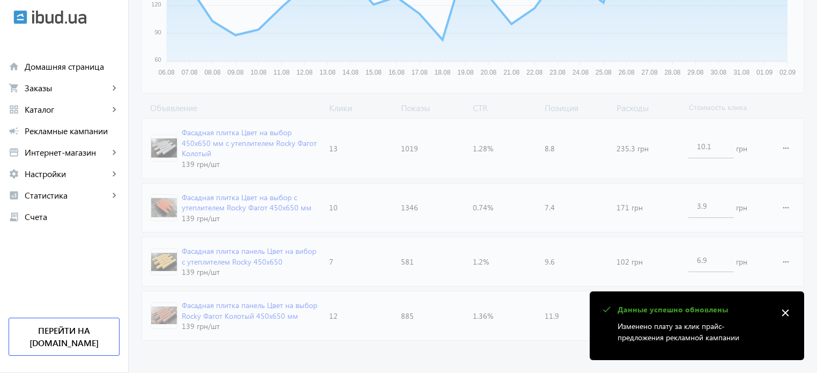
click at [552, 340] on loading-spinner "Объявление Клики Показы CTR Позиция Расходы Стоимость клика Фасадная плитка Цве…" at bounding box center [473, 223] width 663 height 243
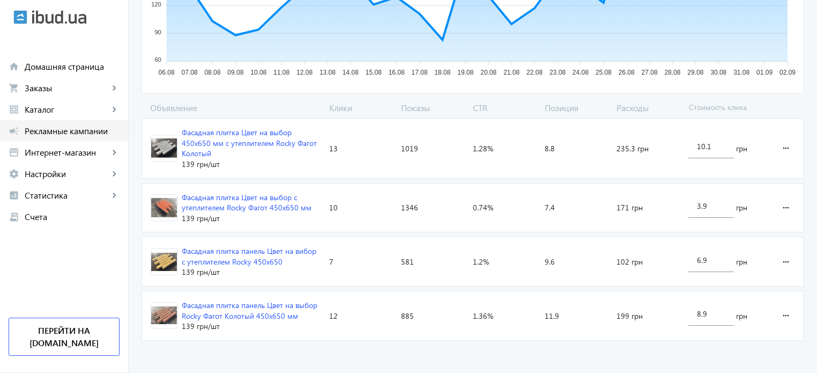
click at [85, 135] on span "Рекламные кампании" at bounding box center [72, 130] width 95 height 11
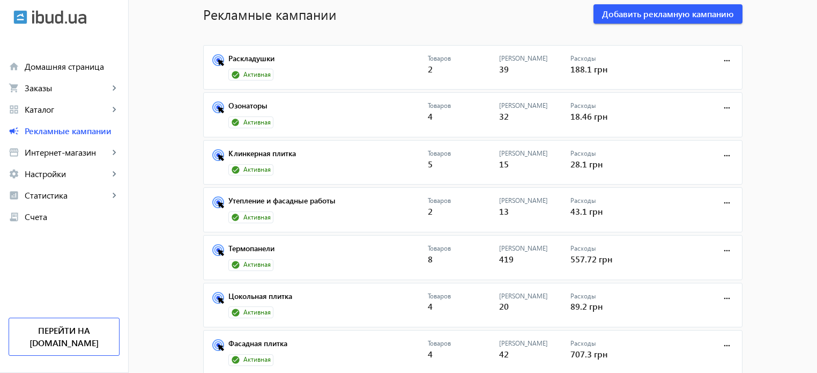
scroll to position [54, 0]
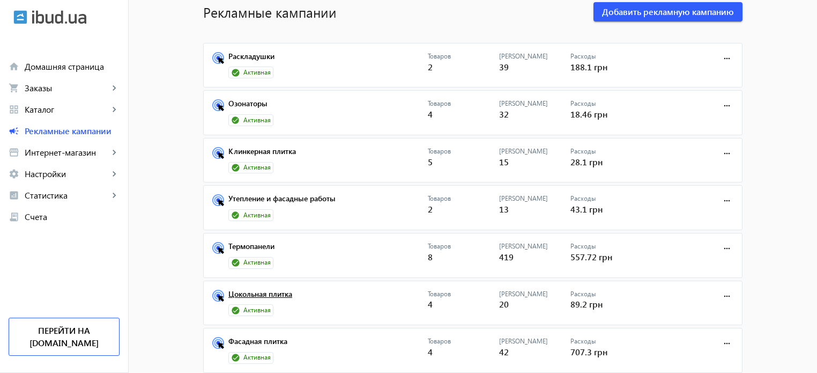
click at [282, 295] on link "Цокольная плитка" at bounding box center [327, 296] width 199 height 15
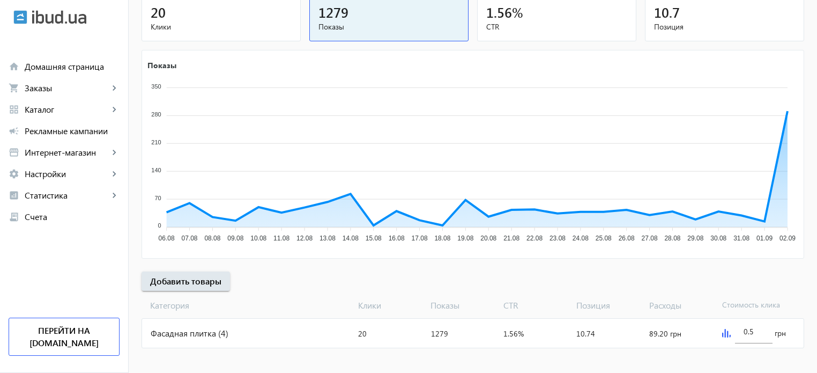
scroll to position [145, 0]
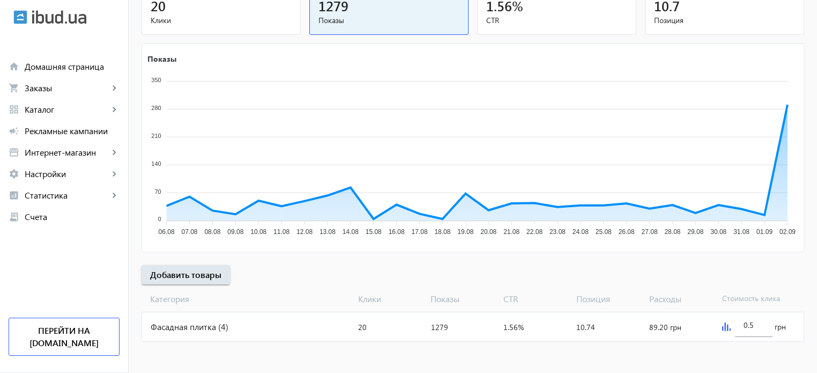
click at [289, 329] on div "Фасадная плитка (4)" at bounding box center [248, 326] width 212 height 29
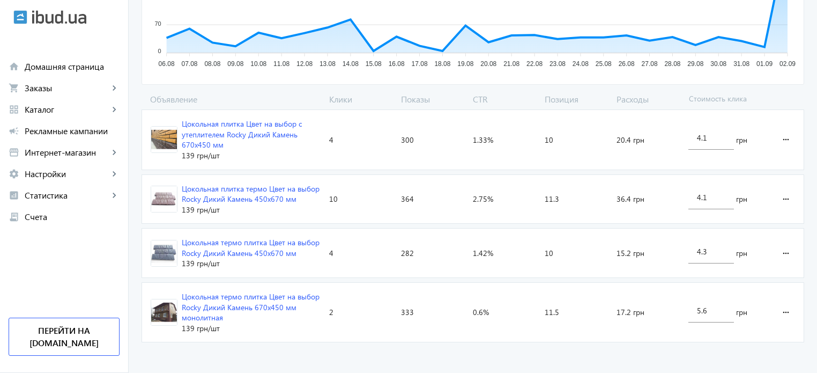
scroll to position [300, 0]
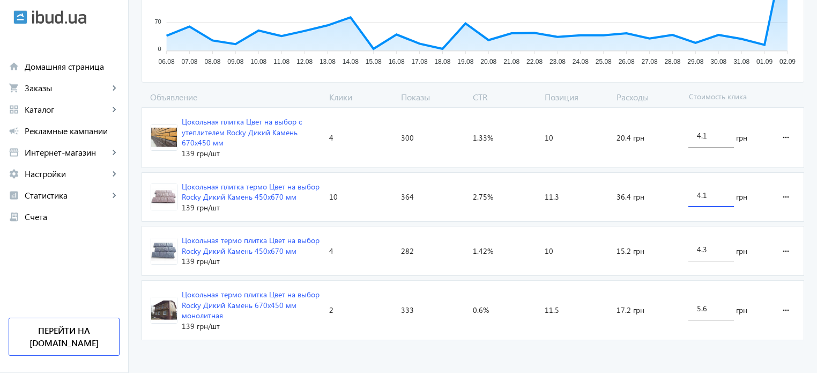
click at [697, 197] on input "4.1" at bounding box center [711, 195] width 28 height 10
drag, startPoint x: 712, startPoint y: 197, endPoint x: 702, endPoint y: 194, distance: 10.7
click at [702, 194] on input "3.1" at bounding box center [711, 195] width 28 height 10
type input "3.8"
click at [633, 345] on advertising-catalog "arrow_back Каталоги рекламной кампании Фасадная плитка 20 Клики 1279 Показы 1.5…" at bounding box center [473, 54] width 688 height 640
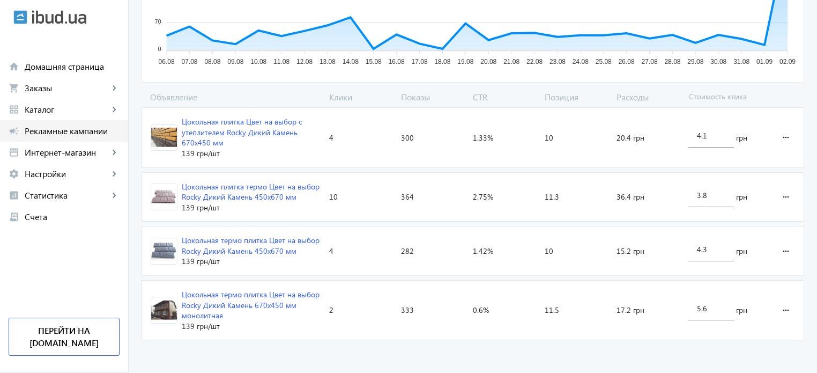
click at [105, 137] on link "campaign Рекламные кампании" at bounding box center [64, 130] width 128 height 21
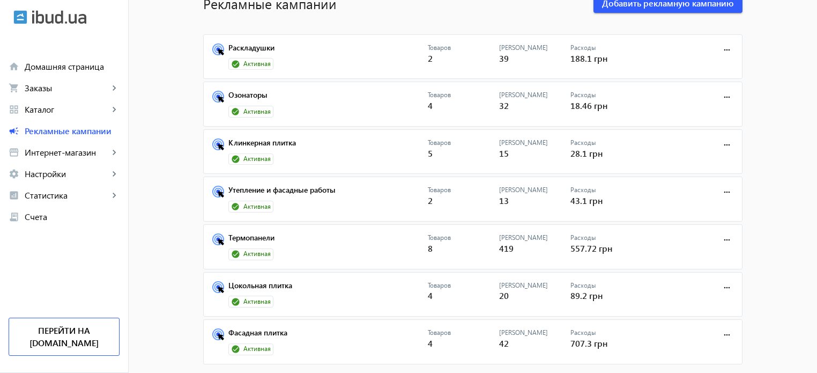
scroll to position [80, 0]
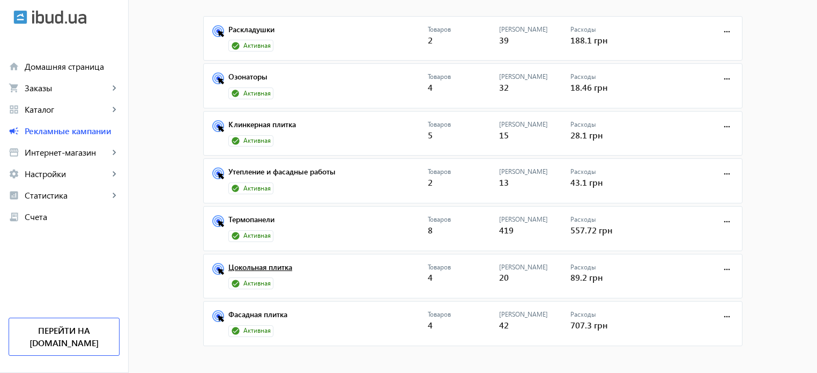
click at [266, 268] on link "Цокольная плитка" at bounding box center [327, 270] width 199 height 15
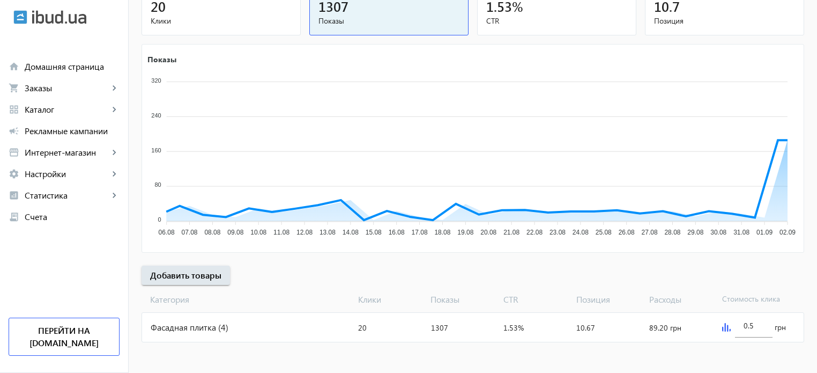
scroll to position [145, 0]
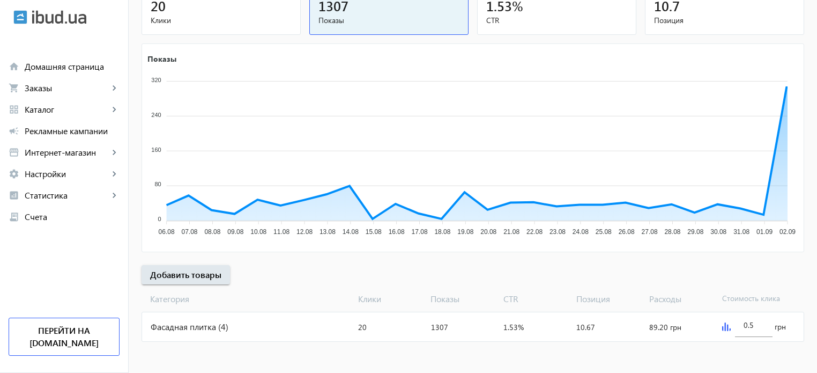
click at [247, 313] on div "Фасадная плитка (4)" at bounding box center [248, 326] width 212 height 29
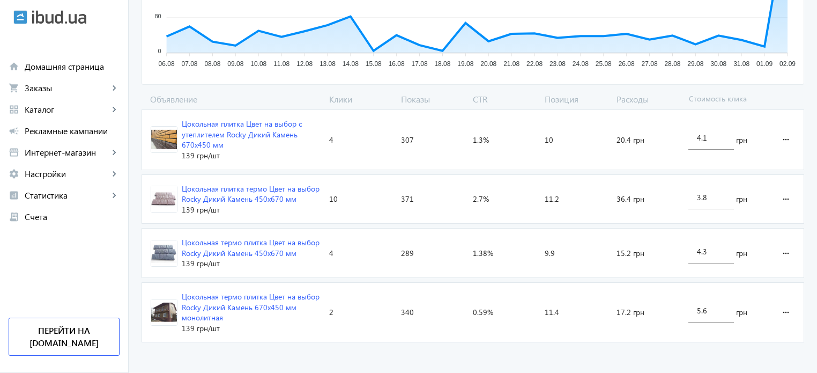
scroll to position [300, 0]
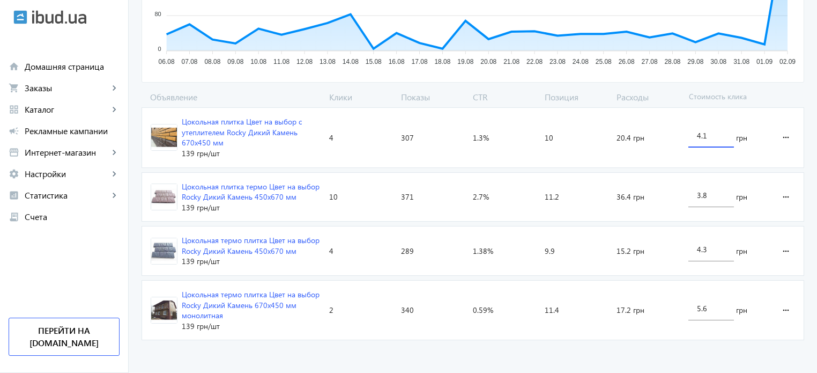
click at [706, 133] on input "4.1" at bounding box center [711, 135] width 28 height 10
type input "4.4"
click at [657, 352] on advertising-catalog "arrow_back Каталоги рекламной кампании Фасадная плитка 20 Клики 1307 Показы 1.5…" at bounding box center [473, 54] width 688 height 640
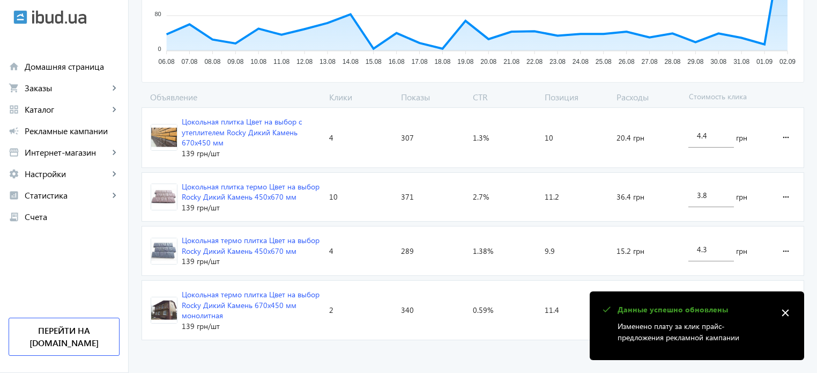
click at [783, 310] on mat-icon "close" at bounding box center [785, 312] width 16 height 16
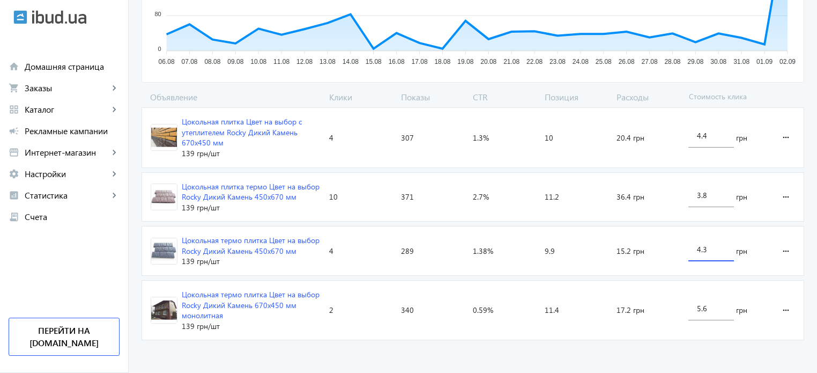
click at [702, 249] on input "4.3" at bounding box center [711, 249] width 28 height 10
click at [702, 247] on input "4.3" at bounding box center [711, 249] width 28 height 10
type input "4.8"
drag, startPoint x: 701, startPoint y: 250, endPoint x: 709, endPoint y: 250, distance: 8.0
click at [709, 250] on input "4.8" at bounding box center [711, 249] width 28 height 10
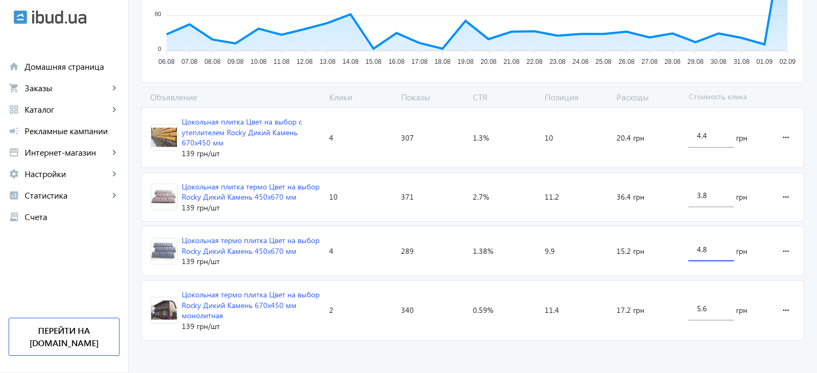
click at [670, 344] on advertising-catalog "arrow_back Каталоги рекламной кампании Фасадная плитка 20 Клики 1307 Показы 1.5…" at bounding box center [473, 54] width 688 height 640
click at [702, 246] on input "4.8" at bounding box center [711, 249] width 28 height 10
drag, startPoint x: 701, startPoint y: 307, endPoint x: 711, endPoint y: 308, distance: 10.2
click at [711, 308] on input "5.6" at bounding box center [711, 308] width 28 height 10
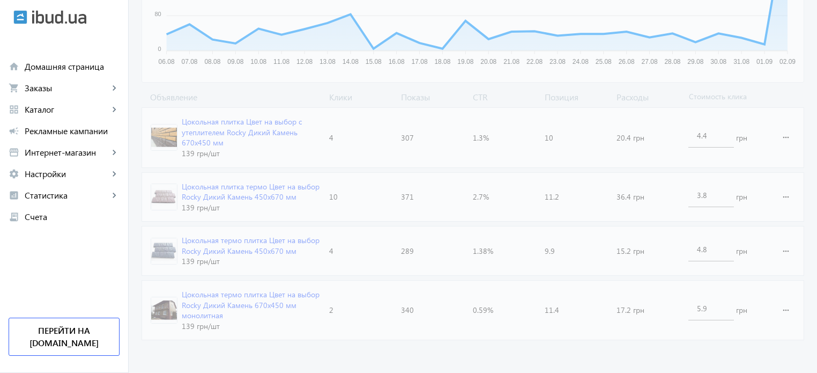
click at [644, 356] on advertising-catalog "arrow_back Каталоги рекламной кампании Фасадная плитка 20 Клики 1307 Показы 1.5…" at bounding box center [473, 54] width 688 height 640
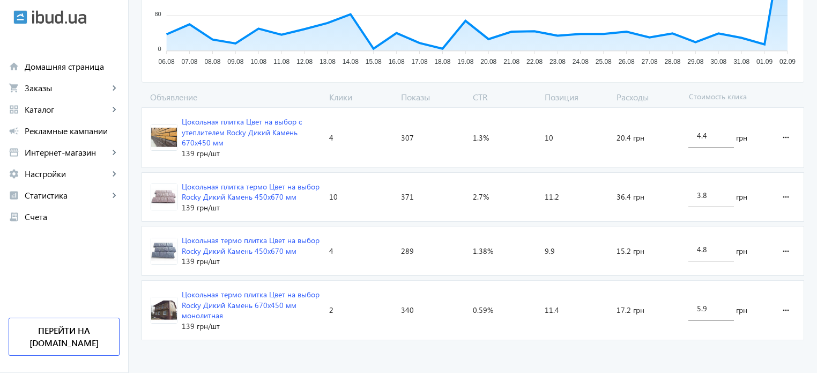
drag, startPoint x: 698, startPoint y: 306, endPoint x: 689, endPoint y: 306, distance: 9.1
click at [689, 306] on div "5.9" at bounding box center [711, 305] width 46 height 30
click at [706, 311] on input "6.9" at bounding box center [711, 308] width 28 height 10
click at [702, 311] on input "6.9" at bounding box center [711, 308] width 28 height 10
click at [635, 352] on advertising-catalog "arrow_back Каталоги рекламной кампании Фасадная плитка 20 Клики 1307 Показы 1.5…" at bounding box center [473, 54] width 688 height 640
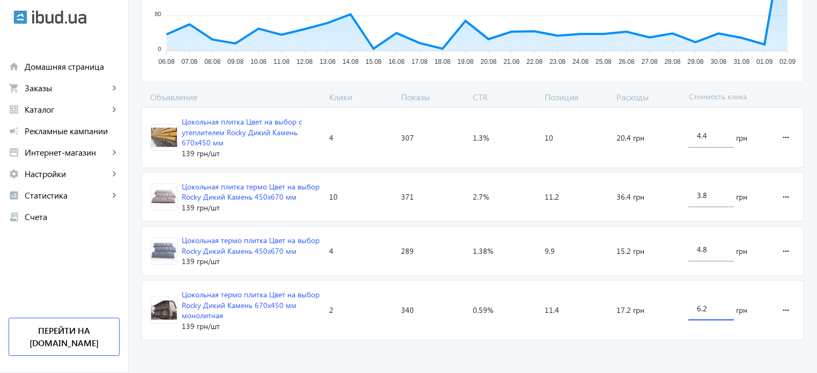
click at [704, 310] on input "6.2" at bounding box center [711, 308] width 28 height 10
click at [661, 354] on advertising-catalog "arrow_back Каталоги рекламной кампании Фасадная плитка 20 Клики 1307 Показы 1.5…" at bounding box center [473, 54] width 688 height 640
click at [701, 306] on input "6.4" at bounding box center [711, 308] width 28 height 10
type input "6.9"
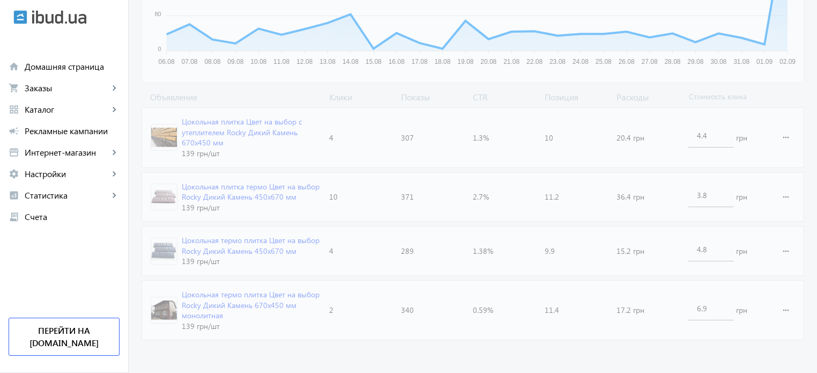
click at [651, 351] on advertising-catalog "arrow_back Каталоги рекламной кампании Фасадная плитка 20 Клики 1307 Показы 1.5…" at bounding box center [473, 54] width 688 height 640
